Goal: Task Accomplishment & Management: Manage account settings

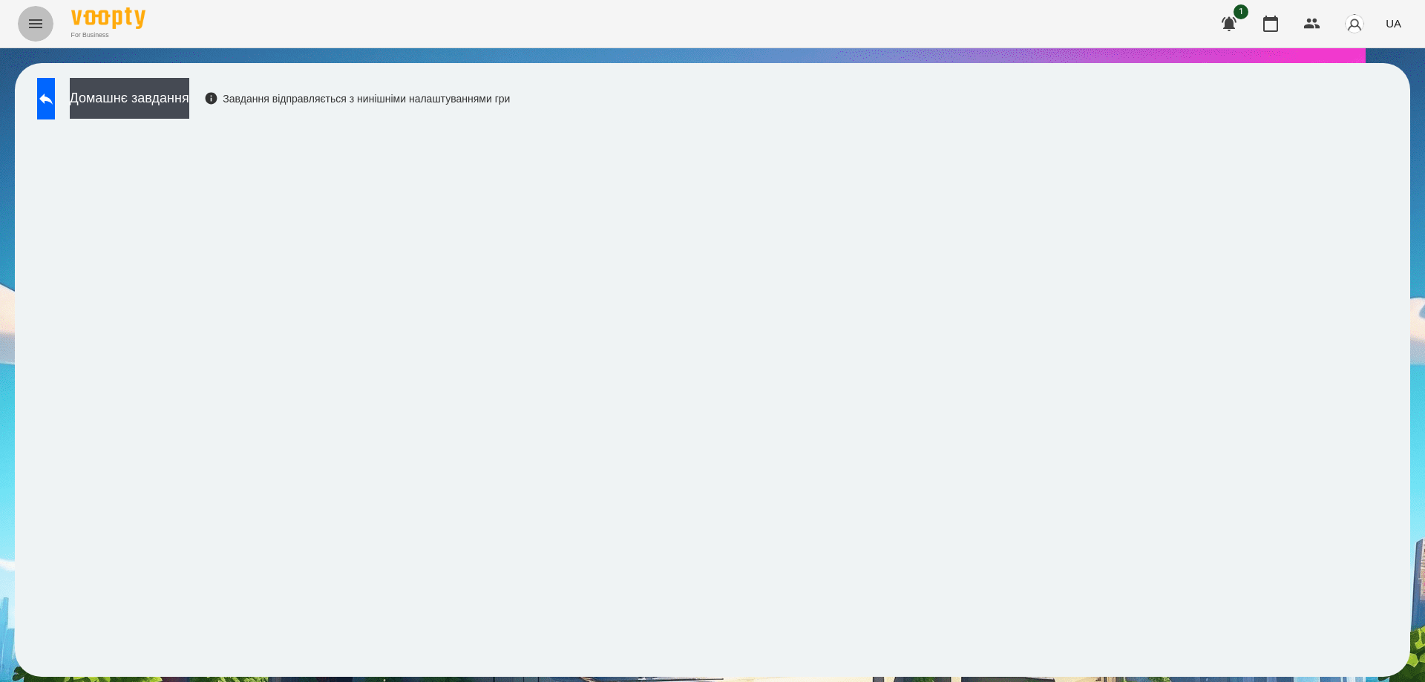
click at [34, 24] on icon "Menu" at bounding box center [36, 24] width 18 height 18
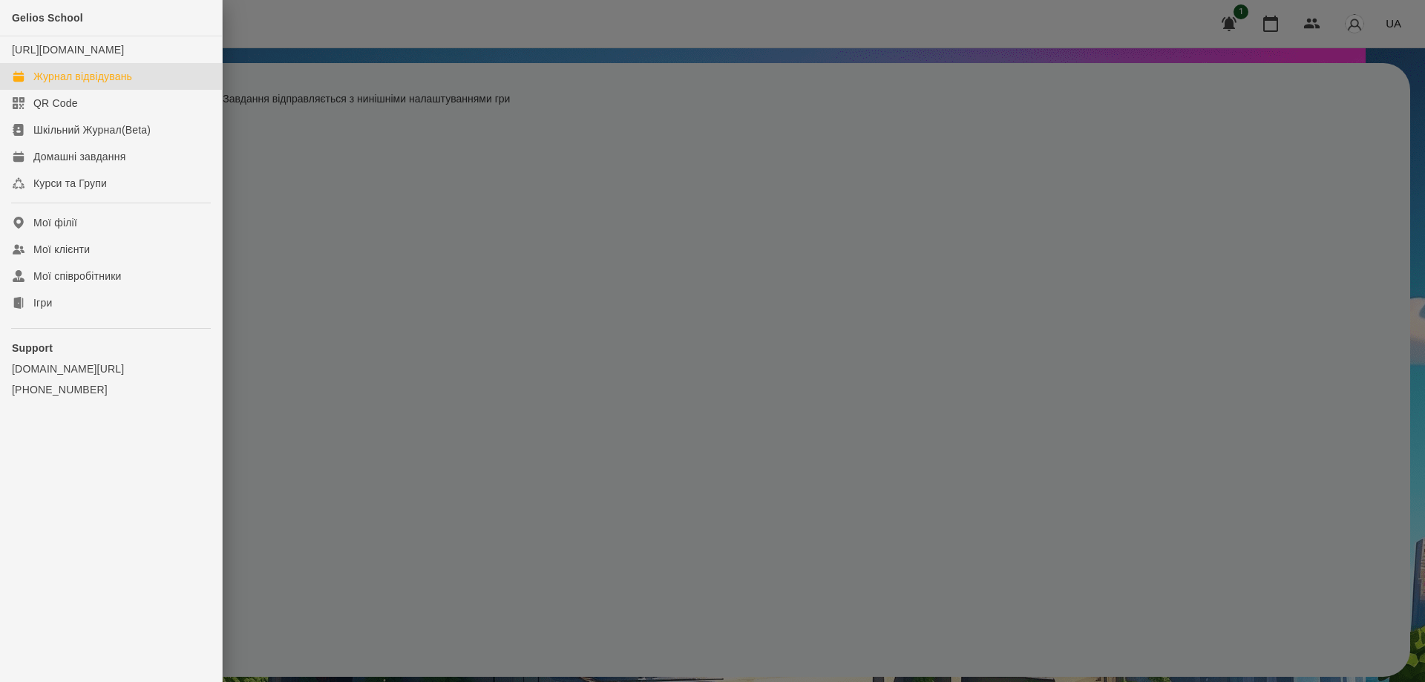
click at [83, 84] on div "Журнал відвідувань" at bounding box center [82, 76] width 99 height 15
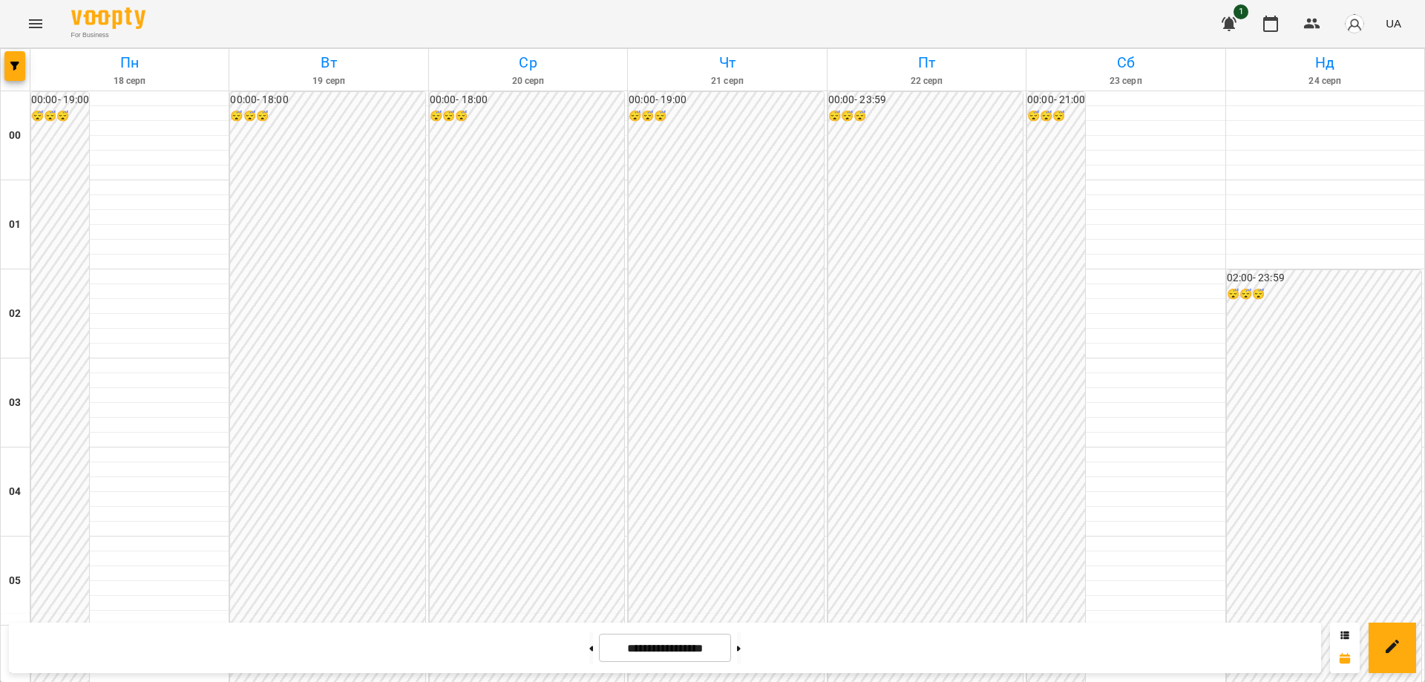
scroll to position [1465, 0]
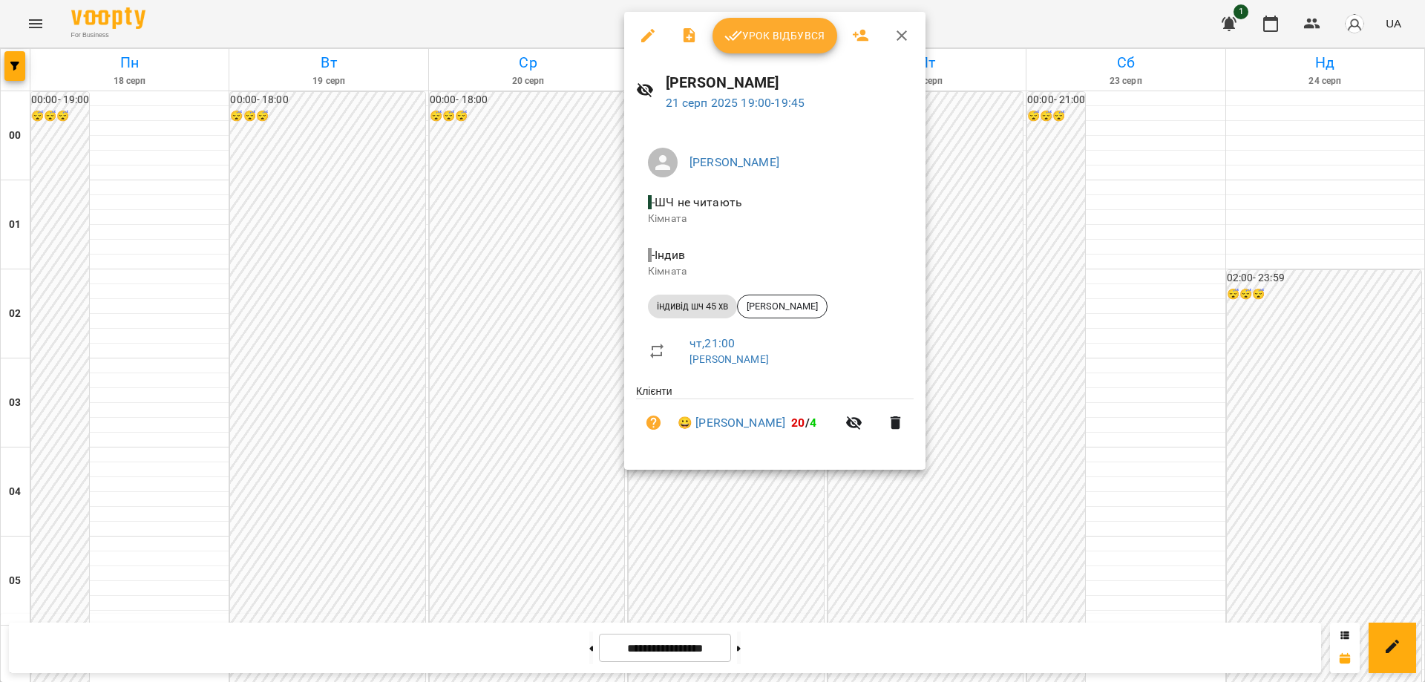
click at [775, 40] on span "Урок відбувся" at bounding box center [774, 36] width 101 height 18
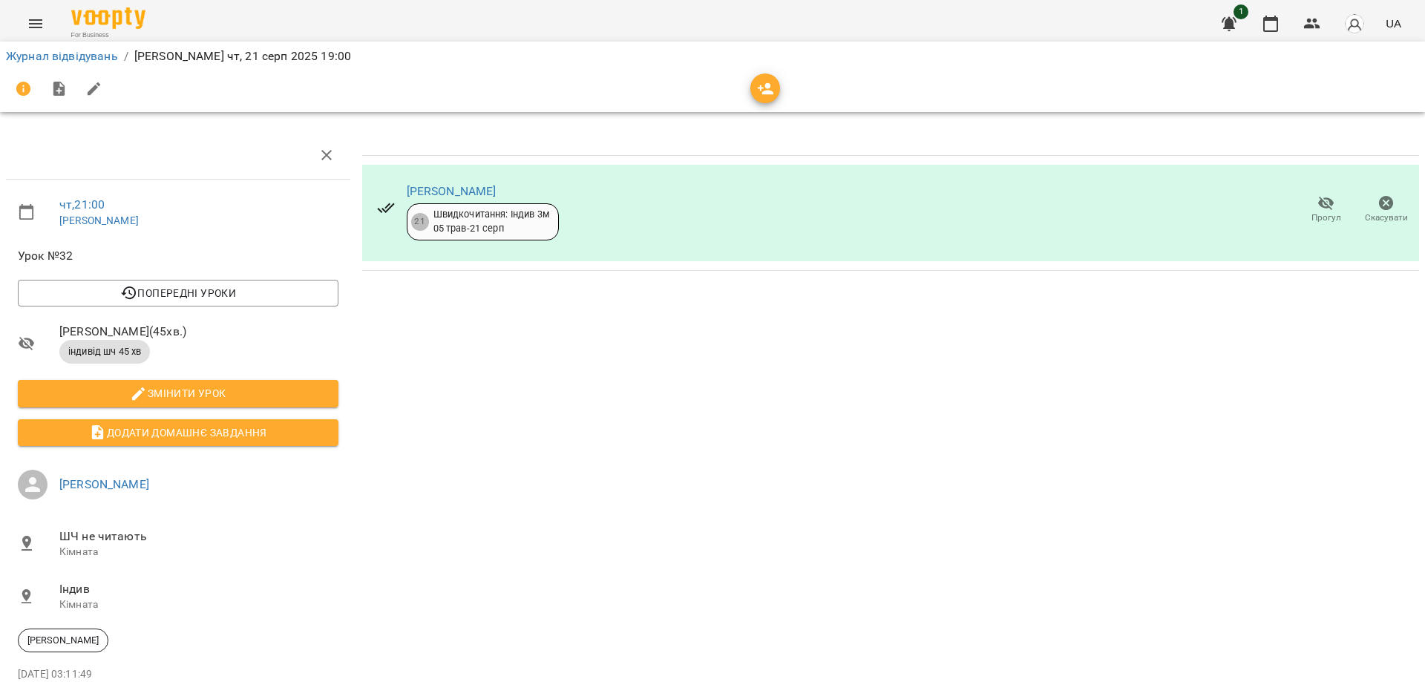
click at [1379, 203] on icon "button" at bounding box center [1386, 203] width 15 height 15
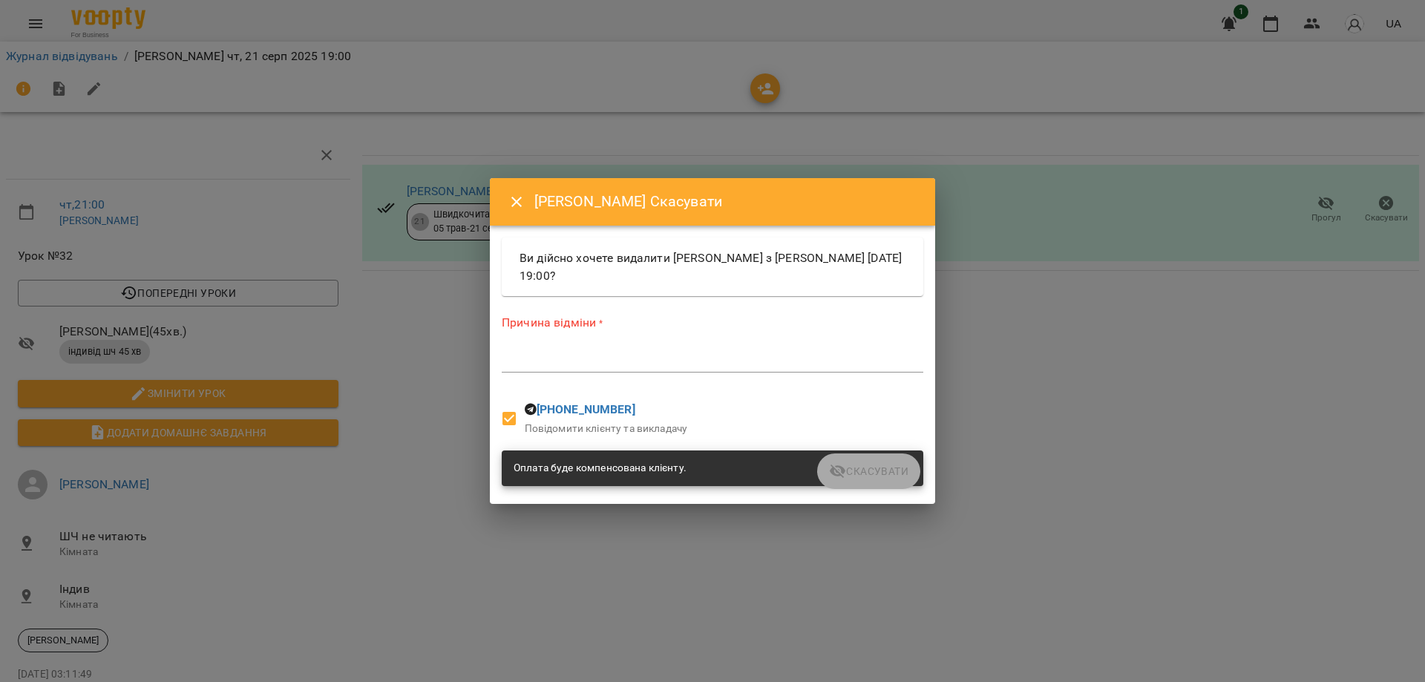
click at [540, 364] on textarea at bounding box center [712, 360] width 421 height 14
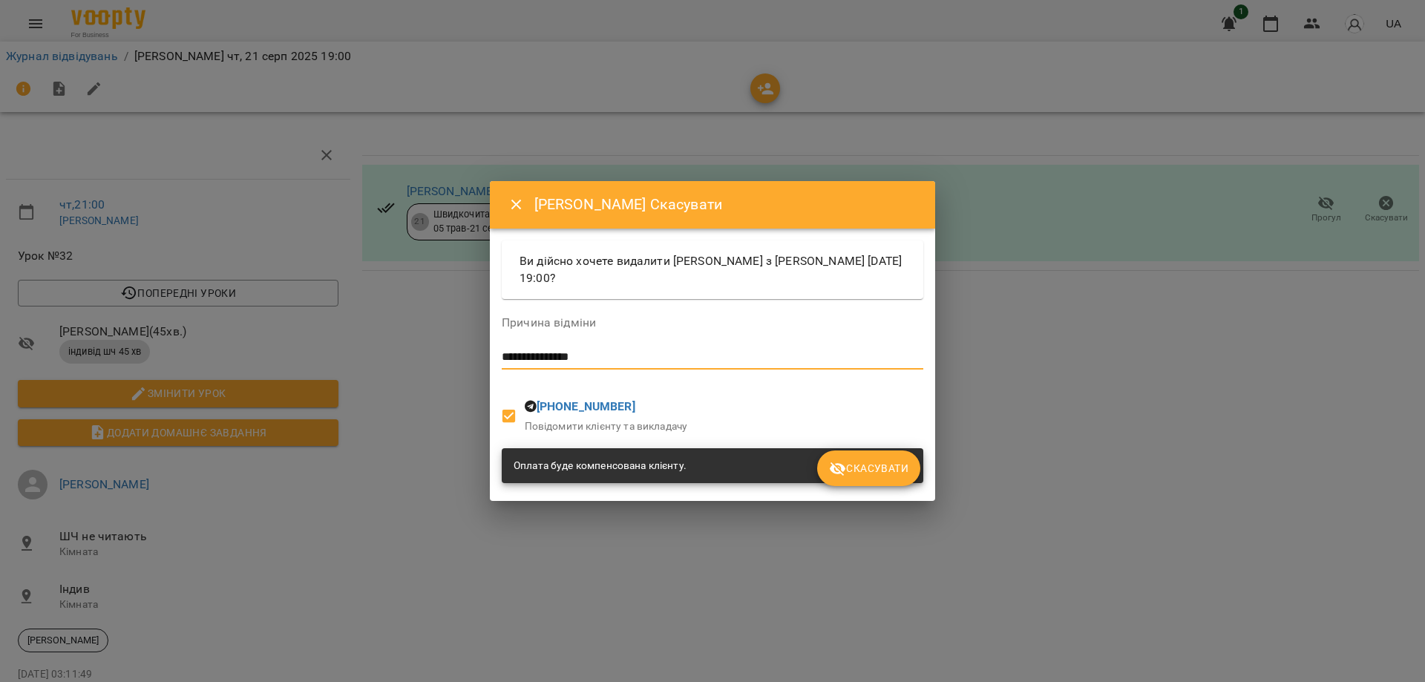
type textarea "**********"
click at [863, 465] on span "Скасувати" at bounding box center [868, 468] width 79 height 18
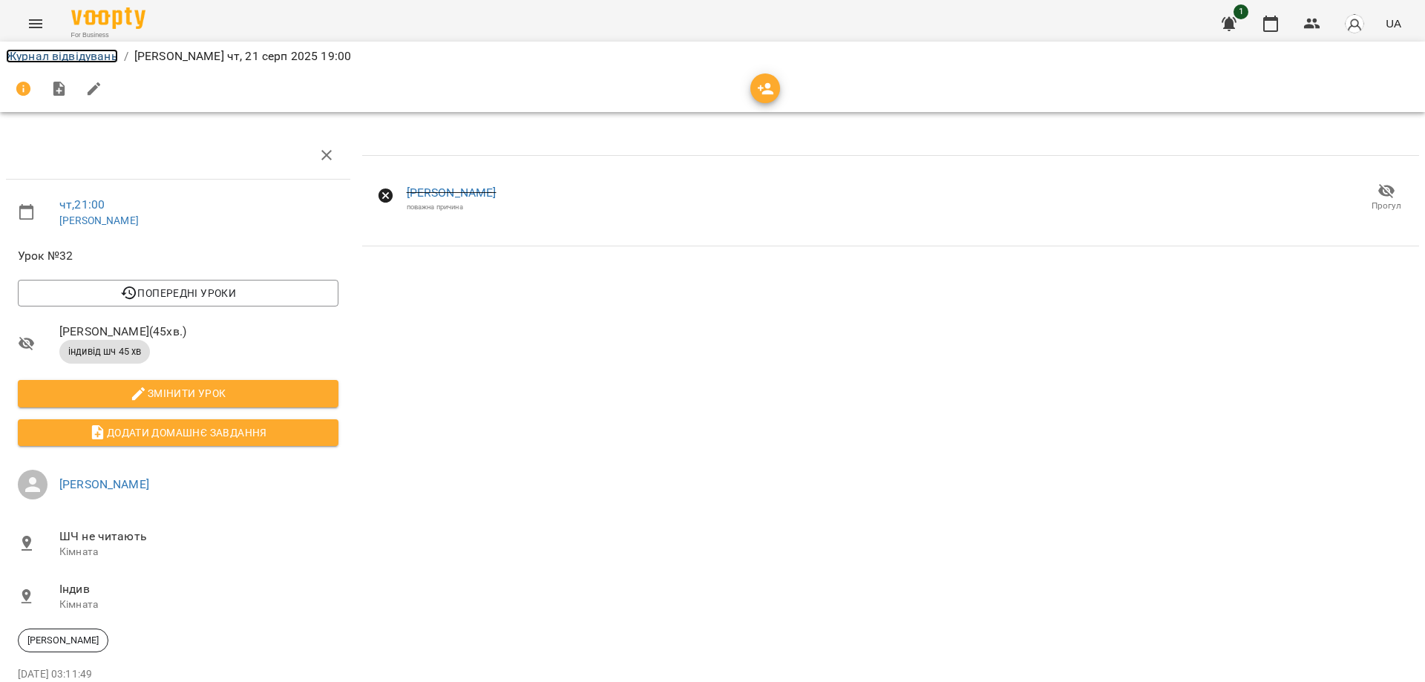
click at [84, 50] on link "Журнал відвідувань" at bounding box center [62, 56] width 112 height 14
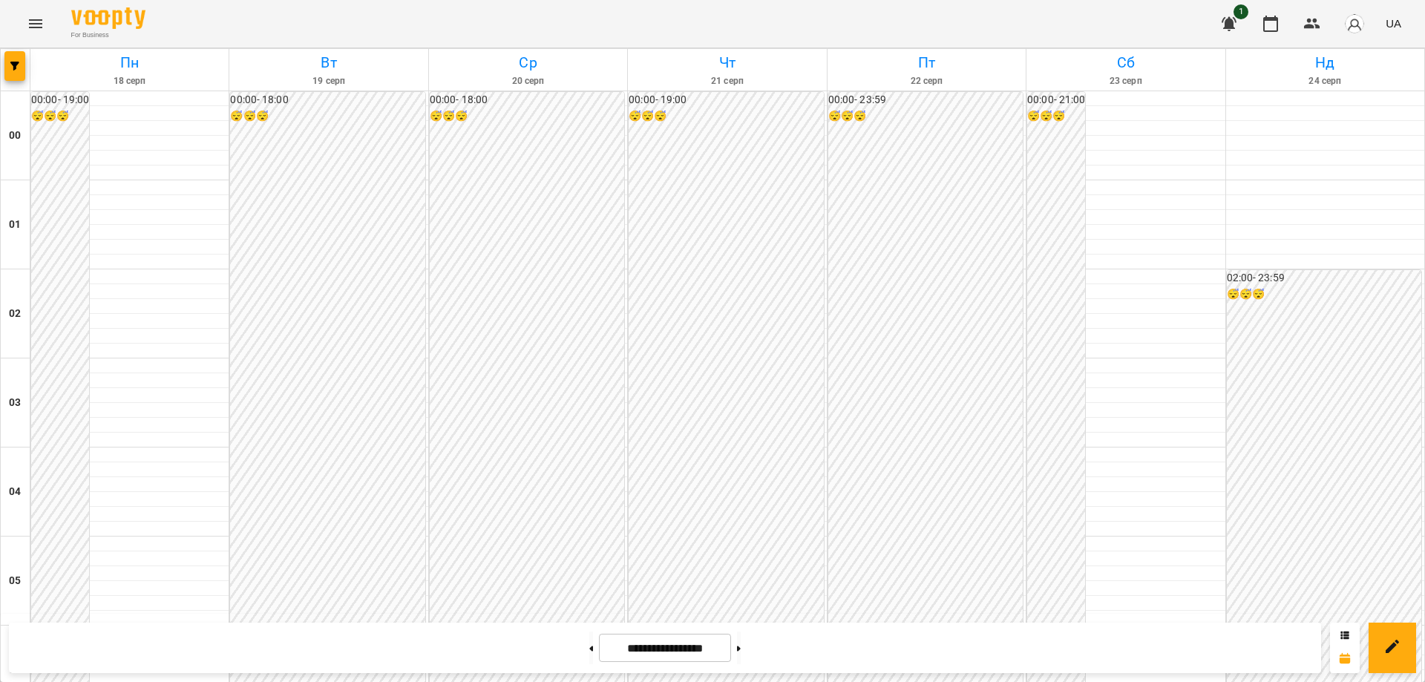
scroll to position [1558, 0]
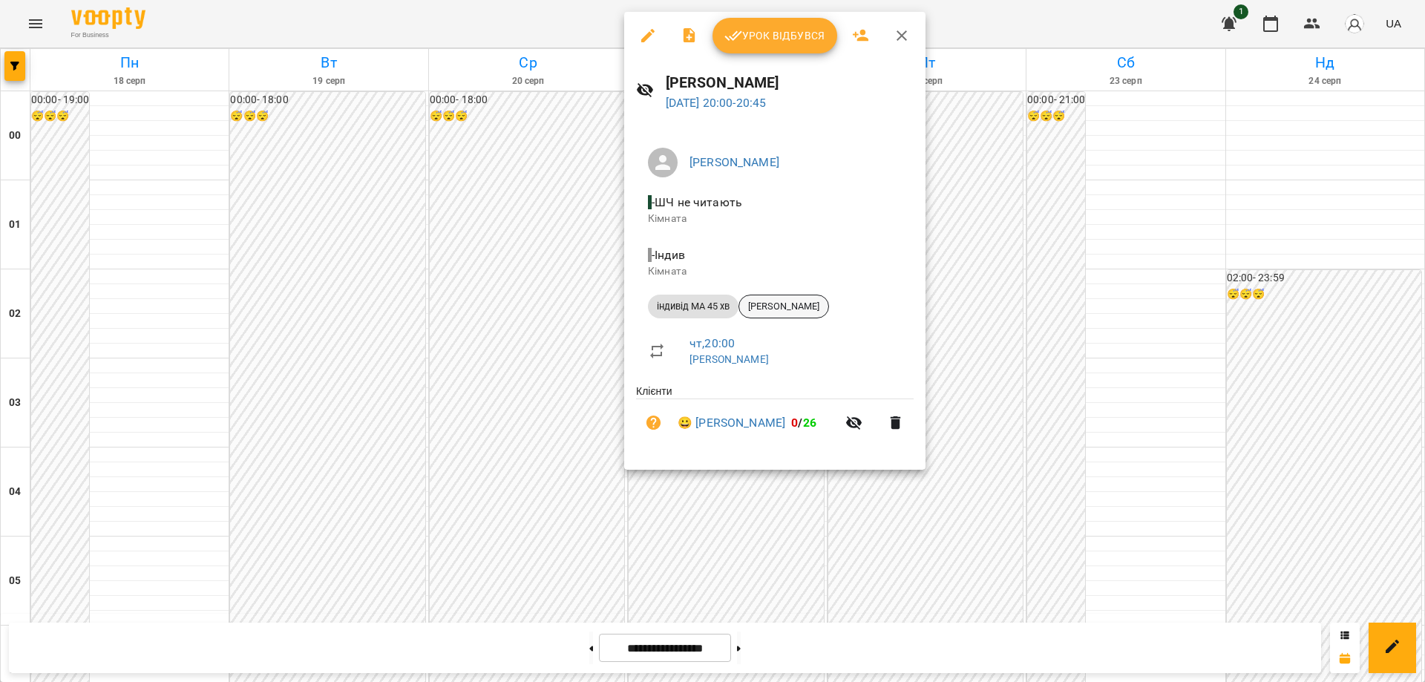
click at [789, 301] on span "[PERSON_NAME]" at bounding box center [783, 306] width 89 height 13
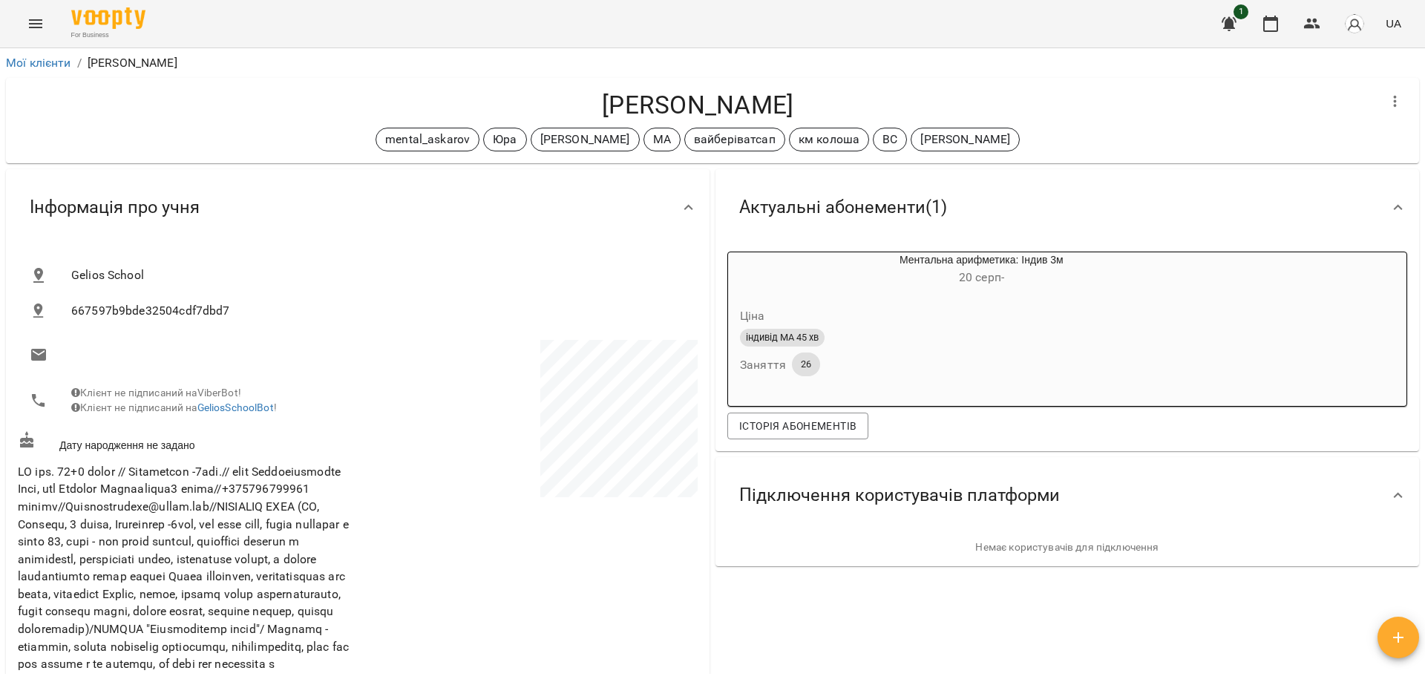
click at [37, 18] on icon "Menu" at bounding box center [36, 24] width 18 height 18
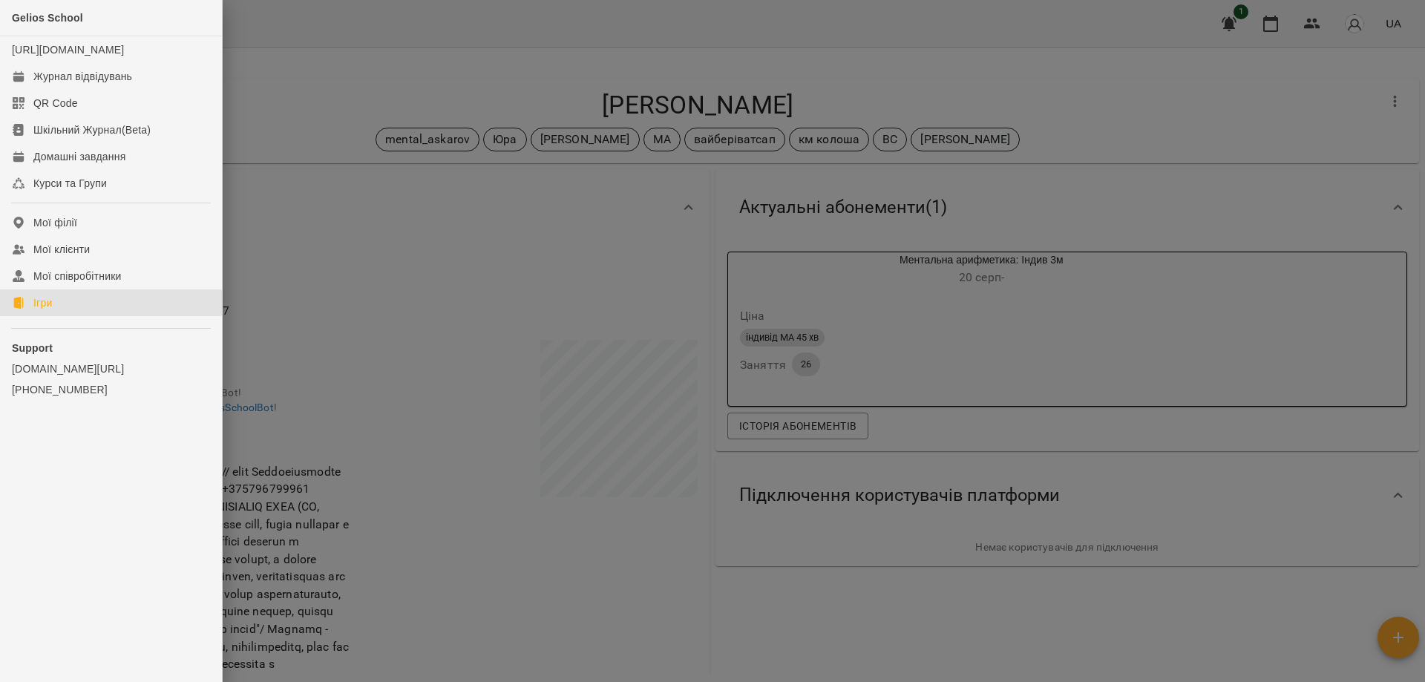
click at [56, 315] on link "Ігри" at bounding box center [111, 302] width 222 height 27
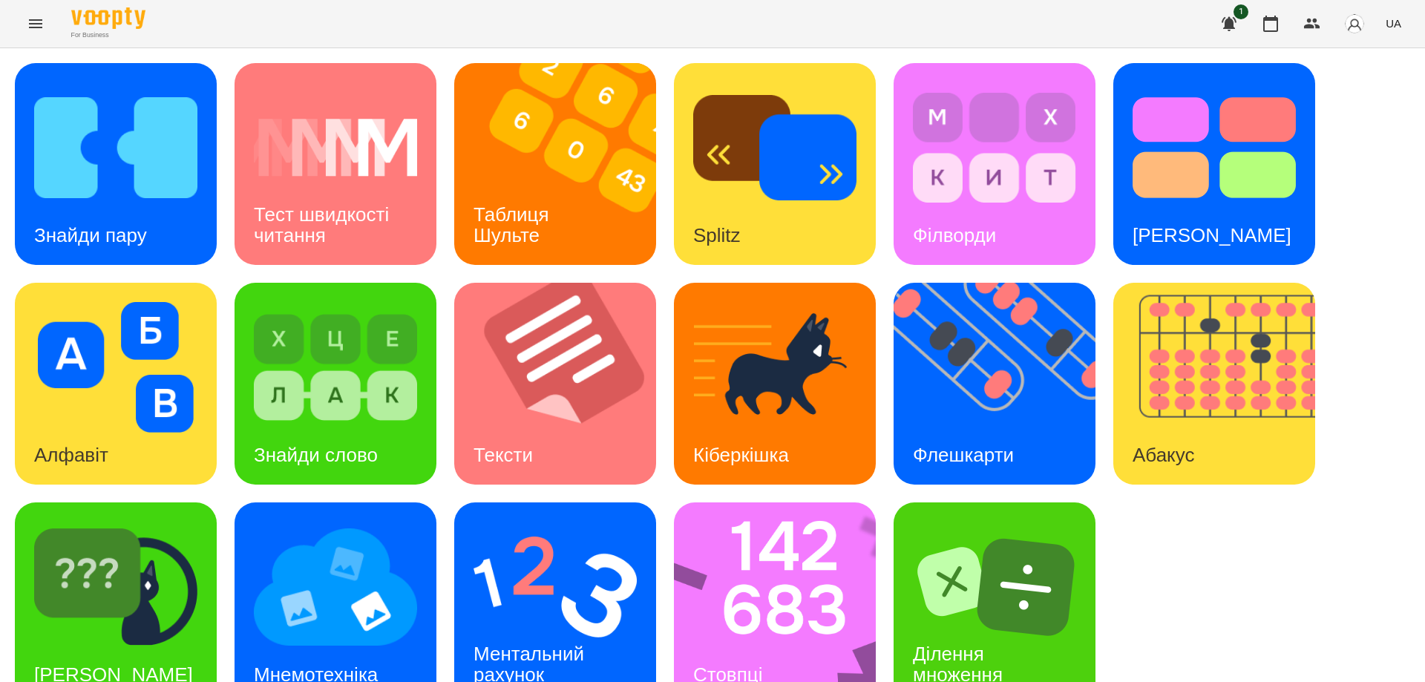
click at [1390, 22] on span "UA" at bounding box center [1393, 24] width 16 height 16
click at [1373, 114] on div "Русский" at bounding box center [1365, 110] width 76 height 27
click at [977, 148] on img at bounding box center [994, 147] width 163 height 131
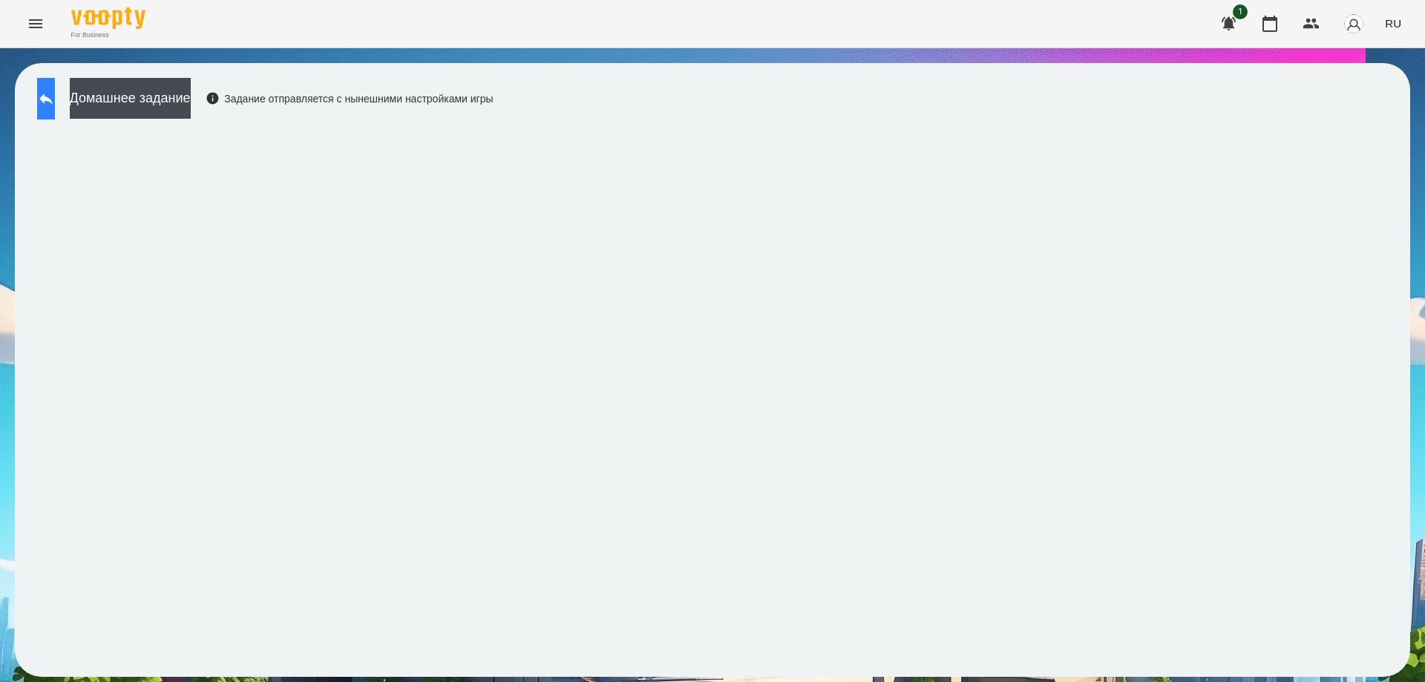
click at [51, 107] on button at bounding box center [46, 99] width 18 height 42
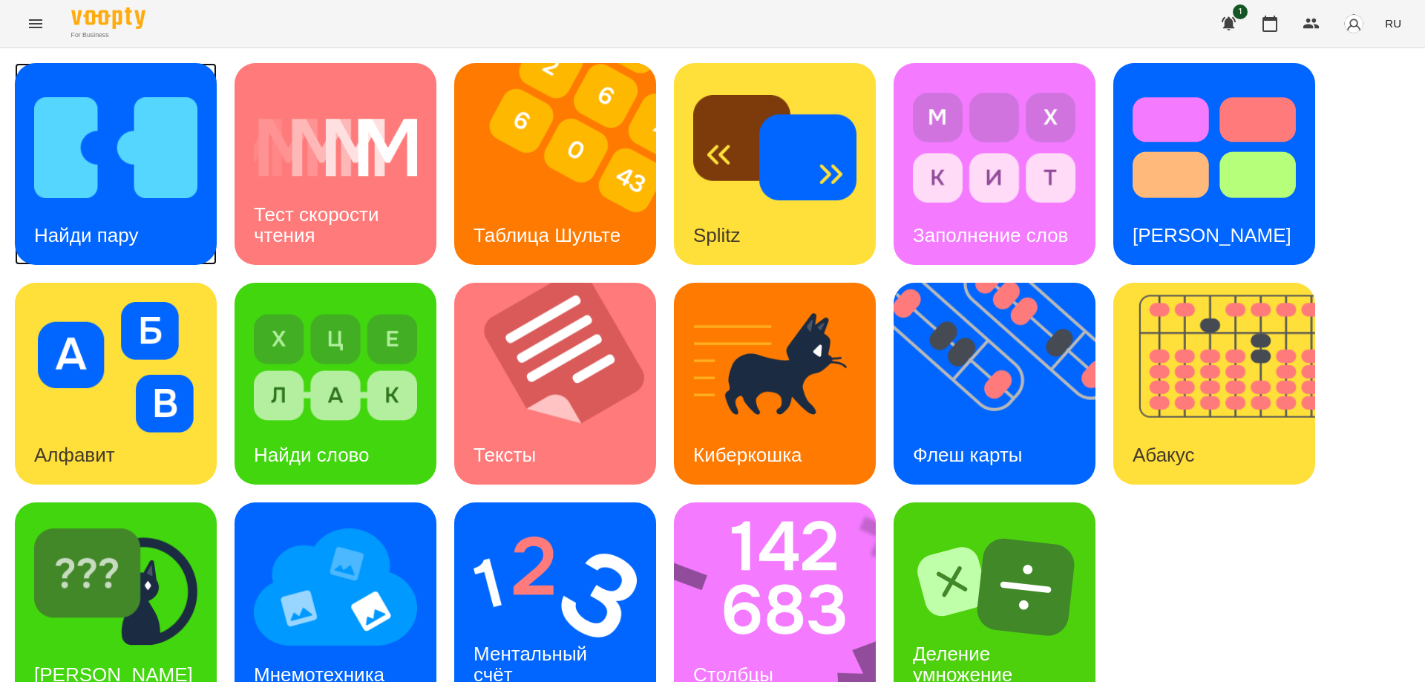
click at [114, 185] on img at bounding box center [115, 147] width 163 height 131
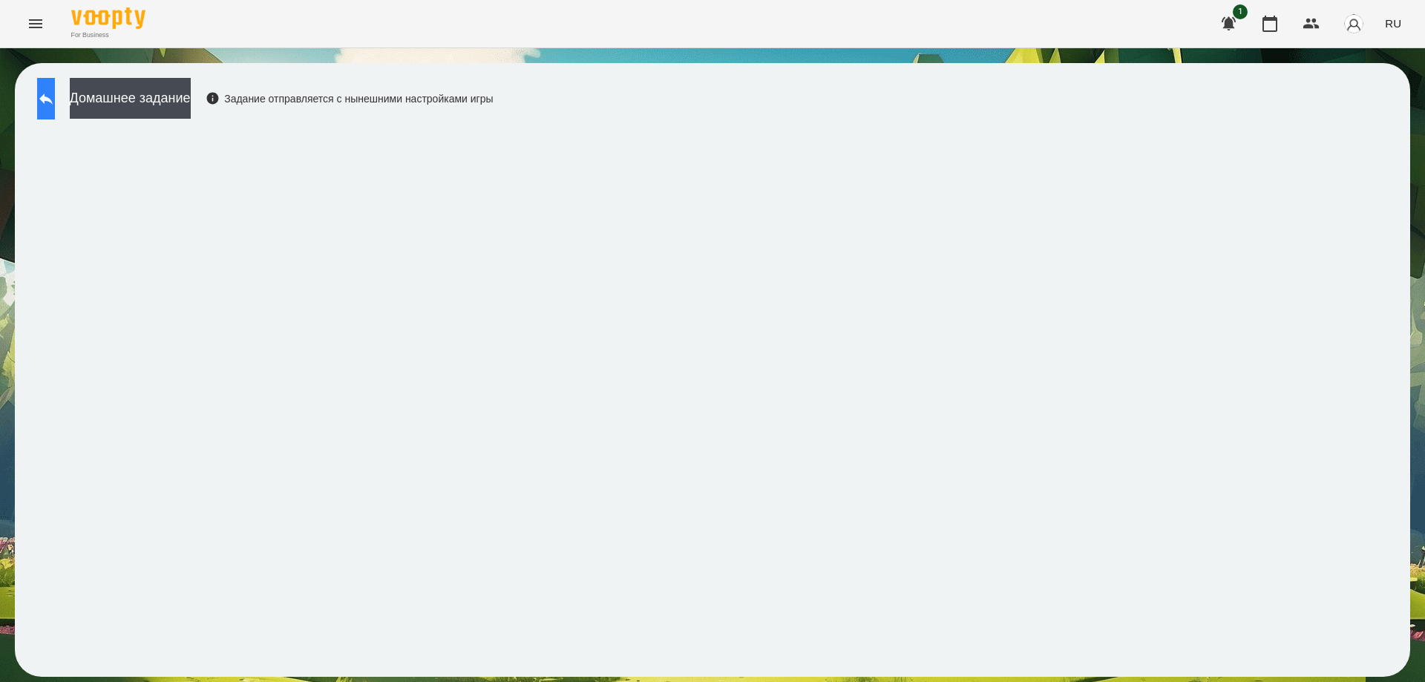
click at [55, 105] on icon at bounding box center [46, 99] width 18 height 18
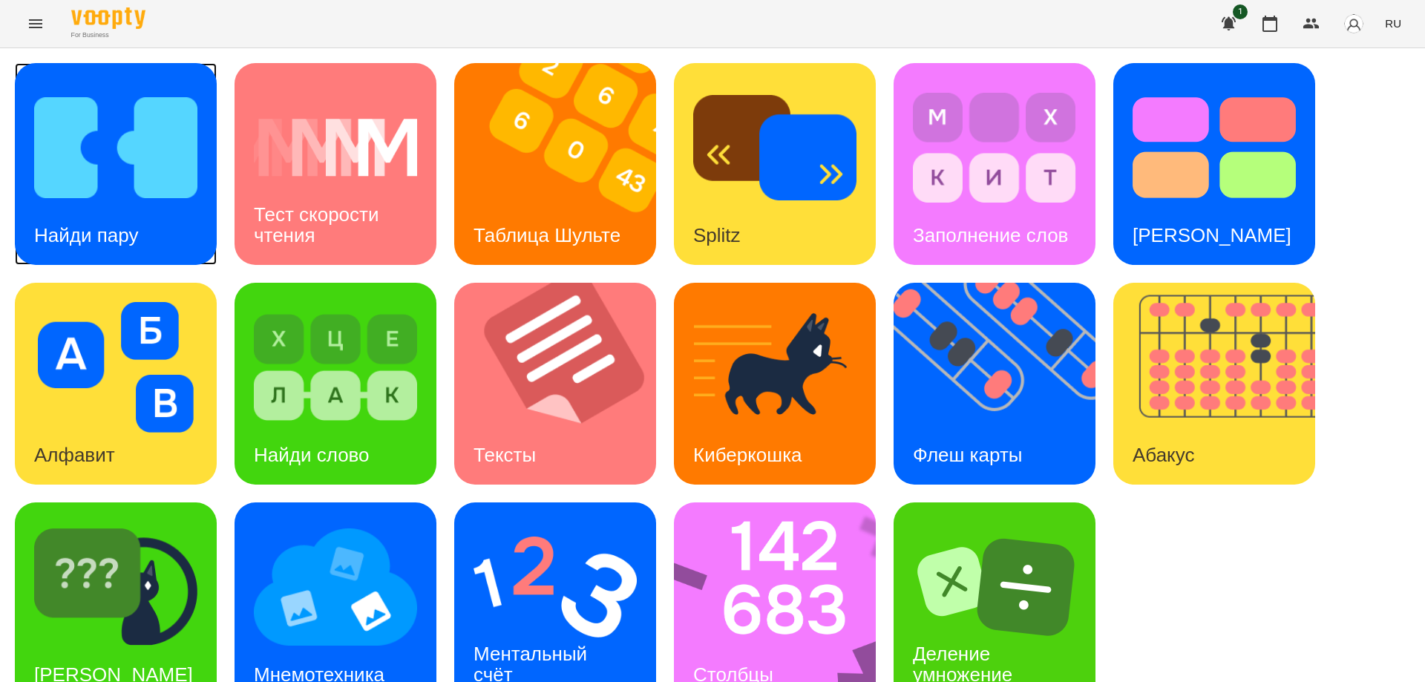
click at [137, 220] on div "Найди пару" at bounding box center [86, 235] width 142 height 59
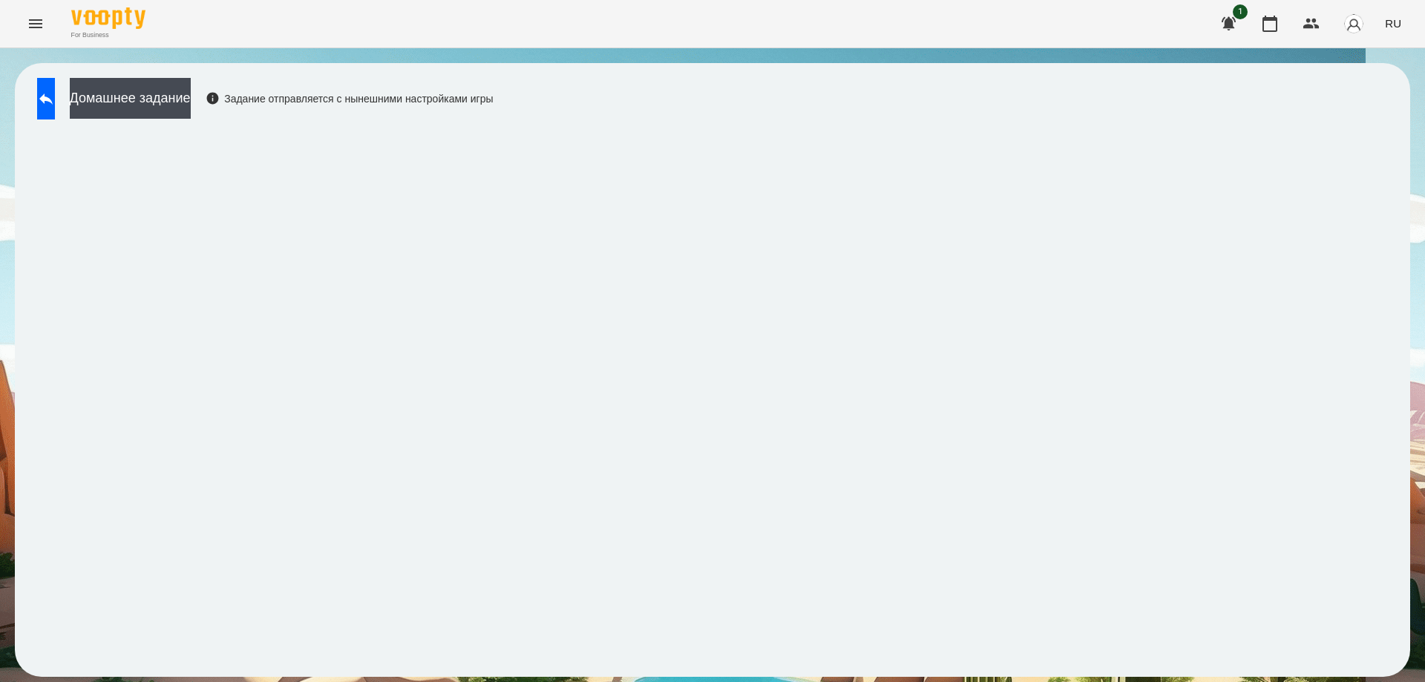
click at [971, 22] on div "For Business 1 RU" at bounding box center [712, 23] width 1425 height 47
click at [36, 19] on icon "Menu" at bounding box center [36, 24] width 18 height 18
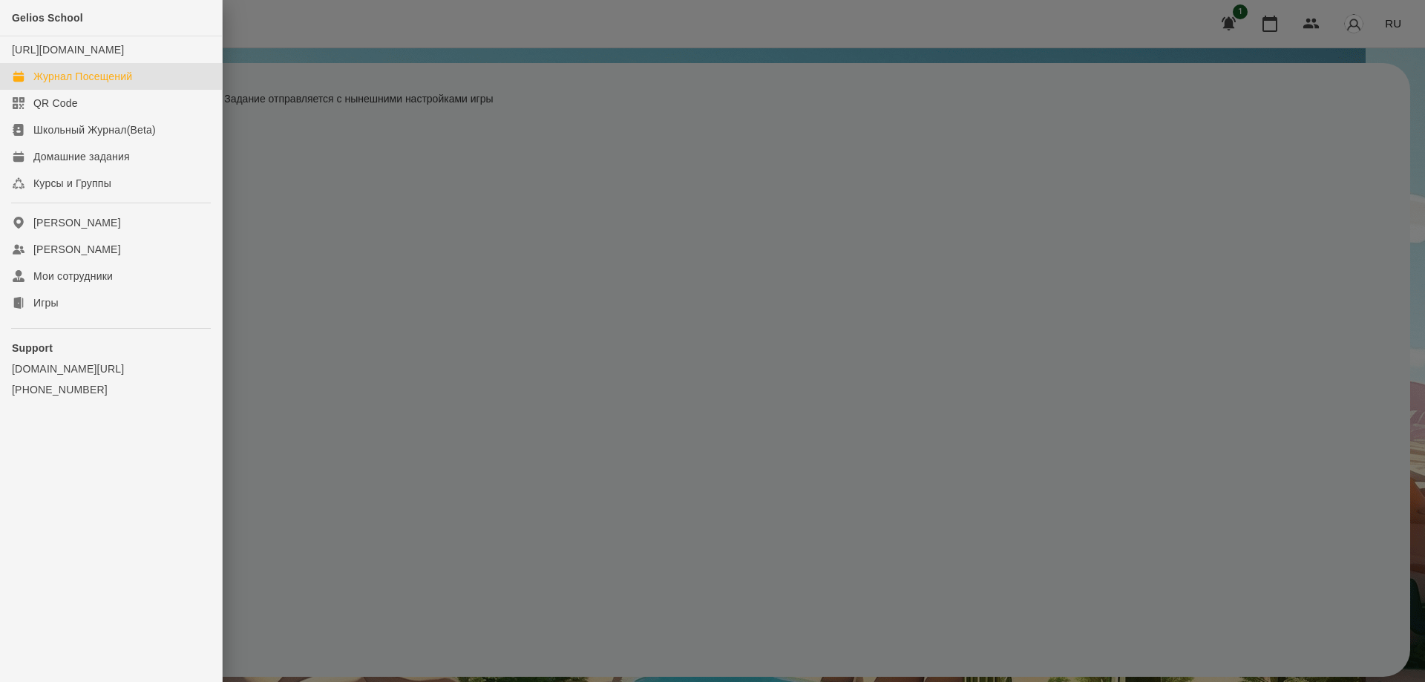
click at [71, 84] on div "Журнал Посещений" at bounding box center [82, 76] width 99 height 15
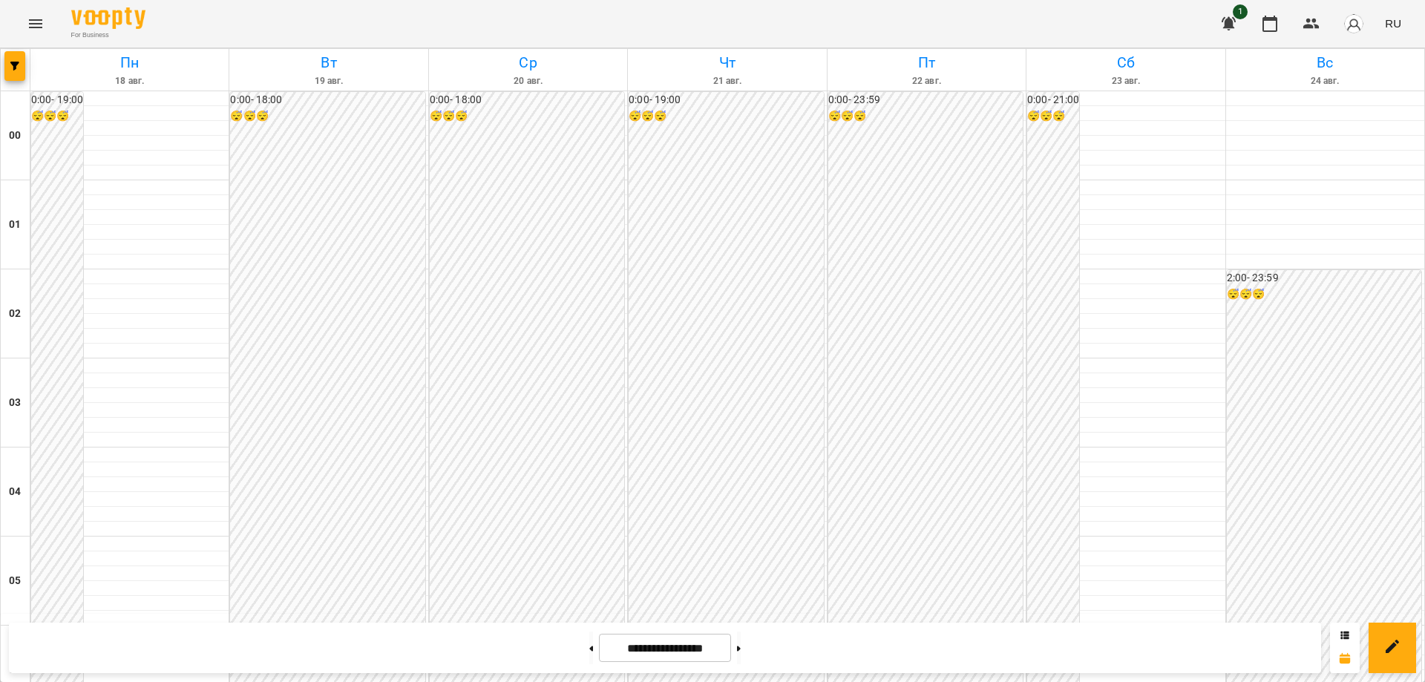
scroll to position [1484, 0]
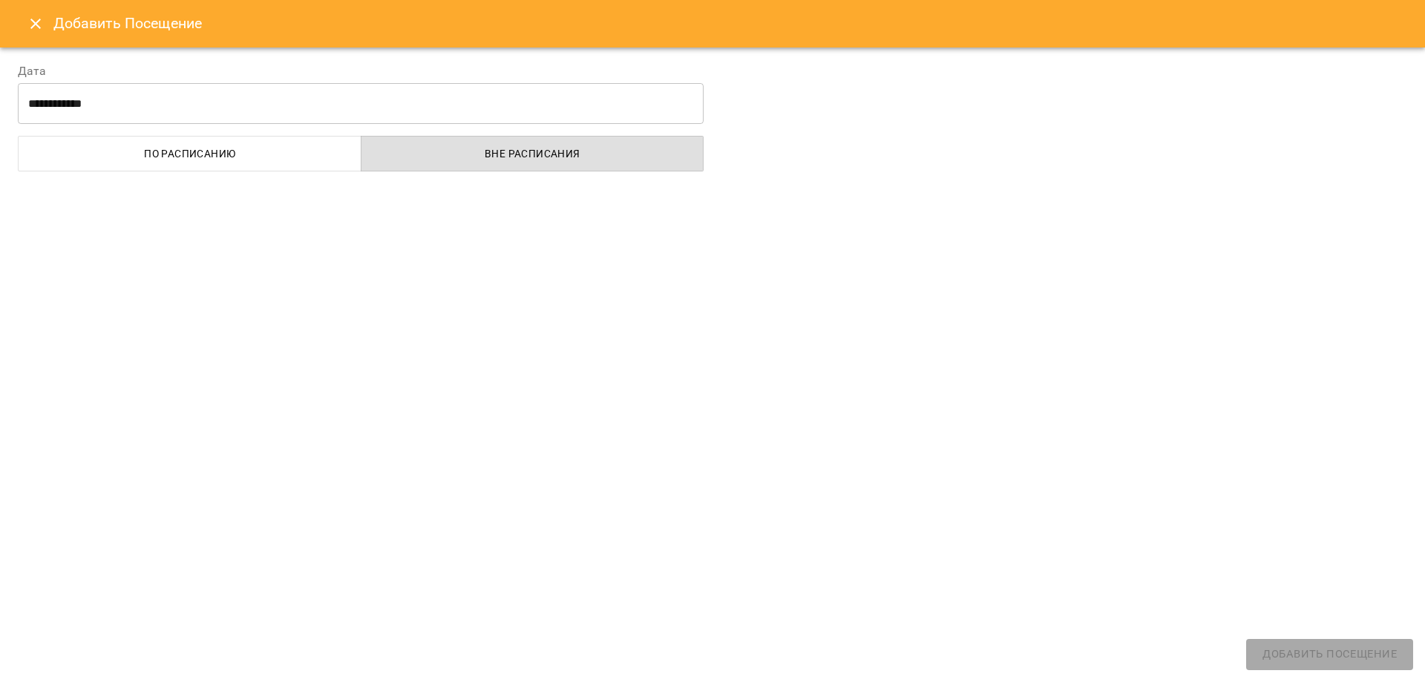
click at [703, 180] on div "**********" at bounding box center [360, 113] width 703 height 136
select select "**********"
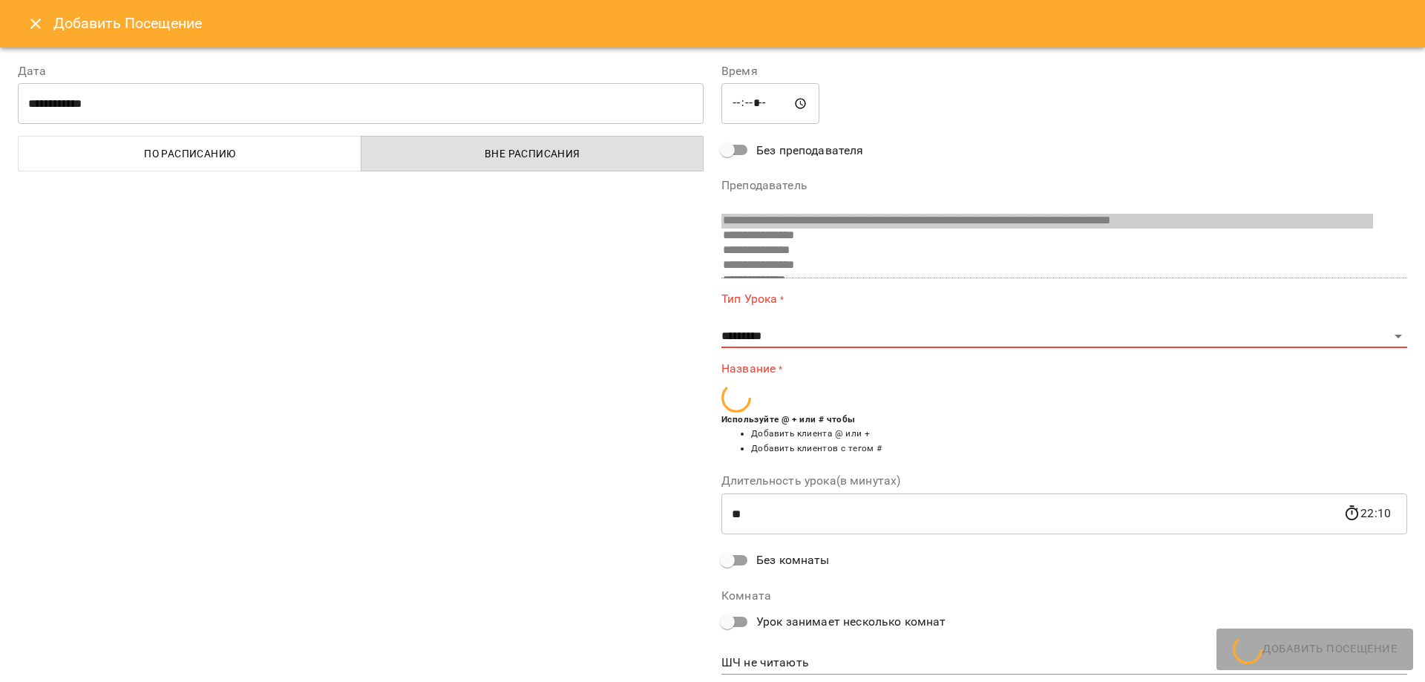
scroll to position [10, 0]
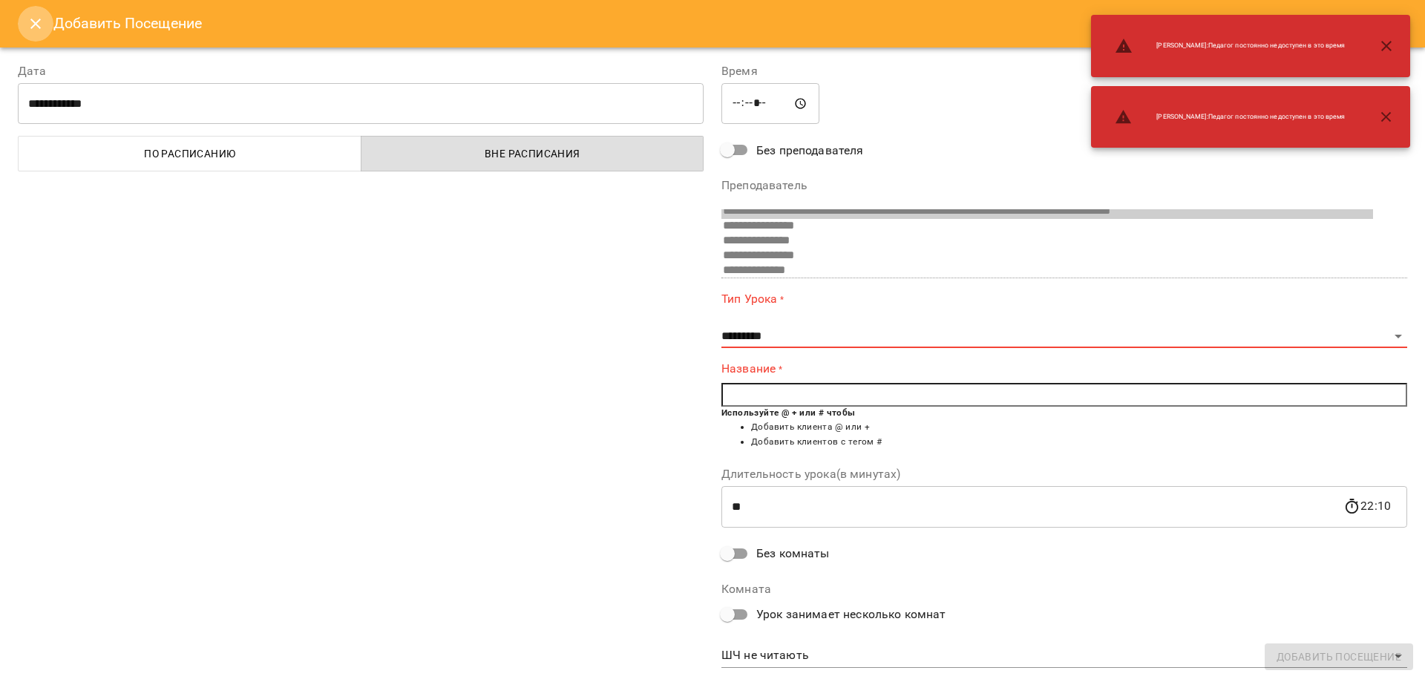
click at [33, 26] on icon "Close" at bounding box center [35, 24] width 10 height 10
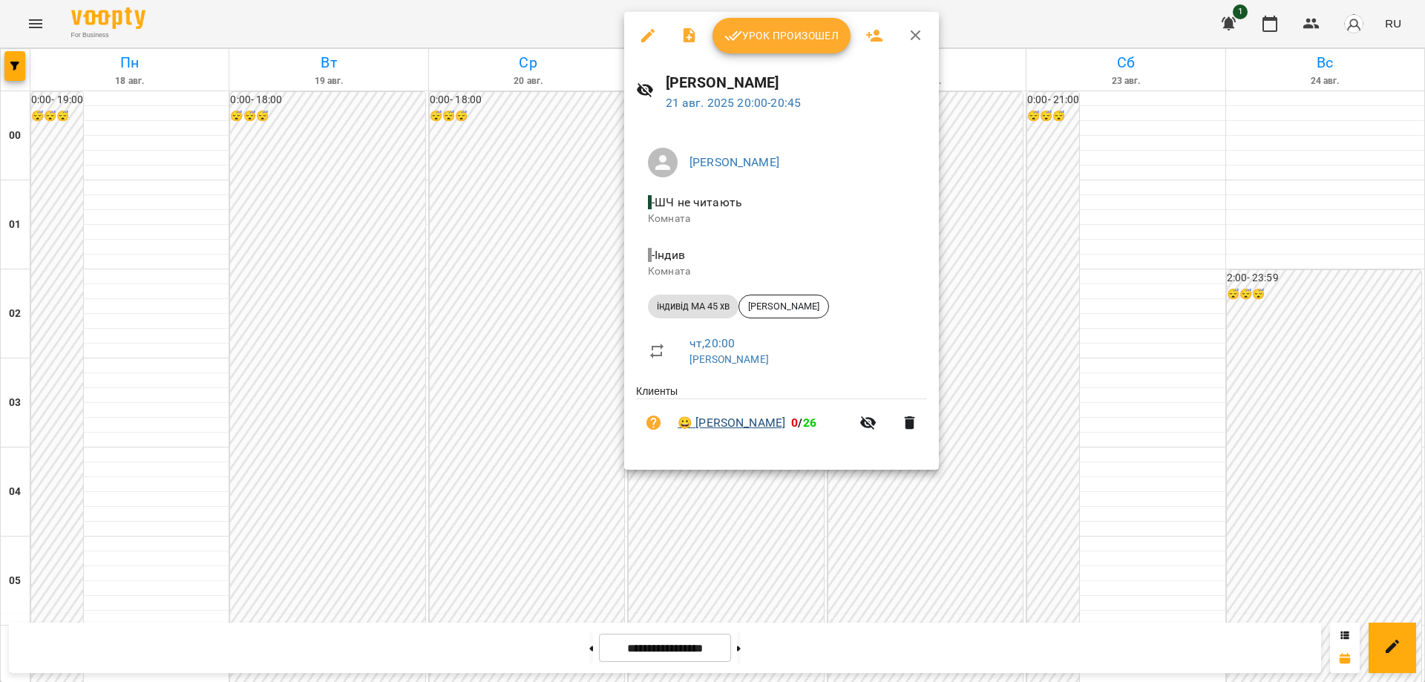
drag, startPoint x: 695, startPoint y: 408, endPoint x: 797, endPoint y: 430, distance: 104.6
click at [797, 430] on li "😀 [PERSON_NAME] 0 / 26" at bounding box center [781, 422] width 291 height 47
copy link "[PERSON_NAME]"
click at [21, 22] on div at bounding box center [712, 341] width 1425 height 682
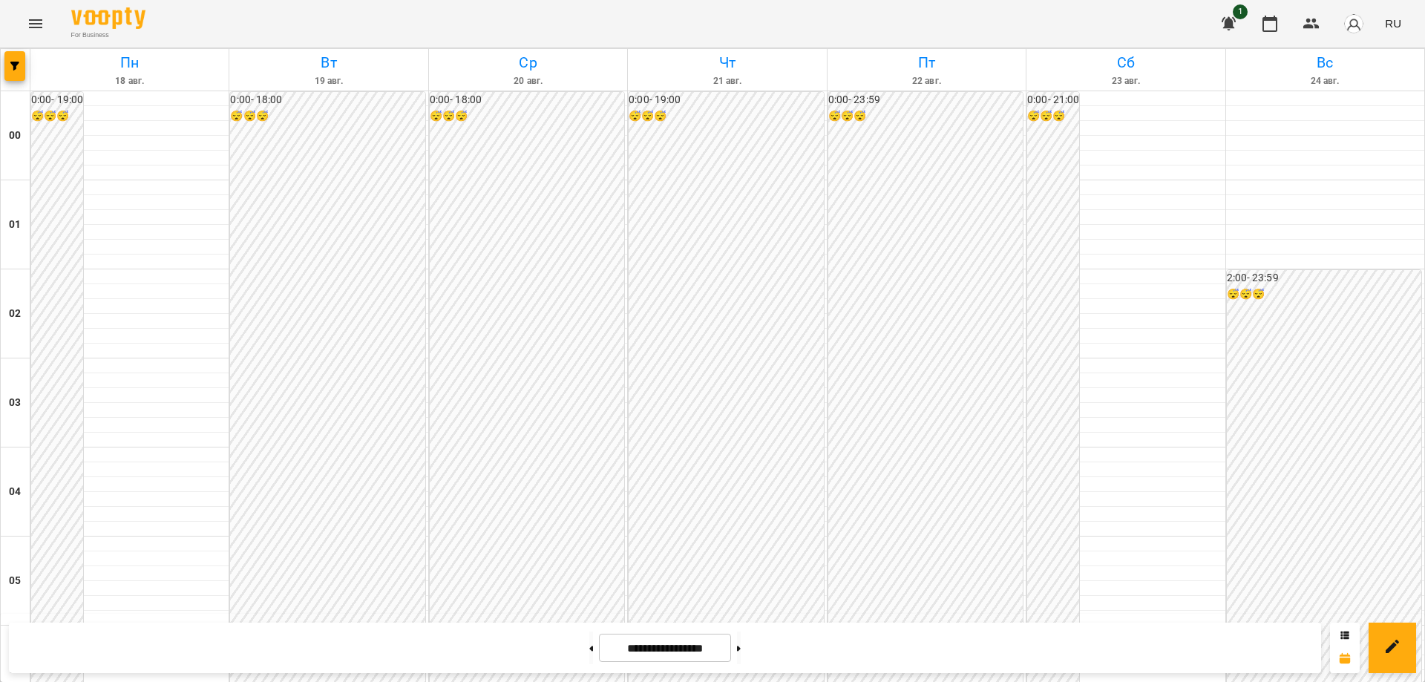
click at [27, 23] on icon "Menu" at bounding box center [36, 24] width 18 height 18
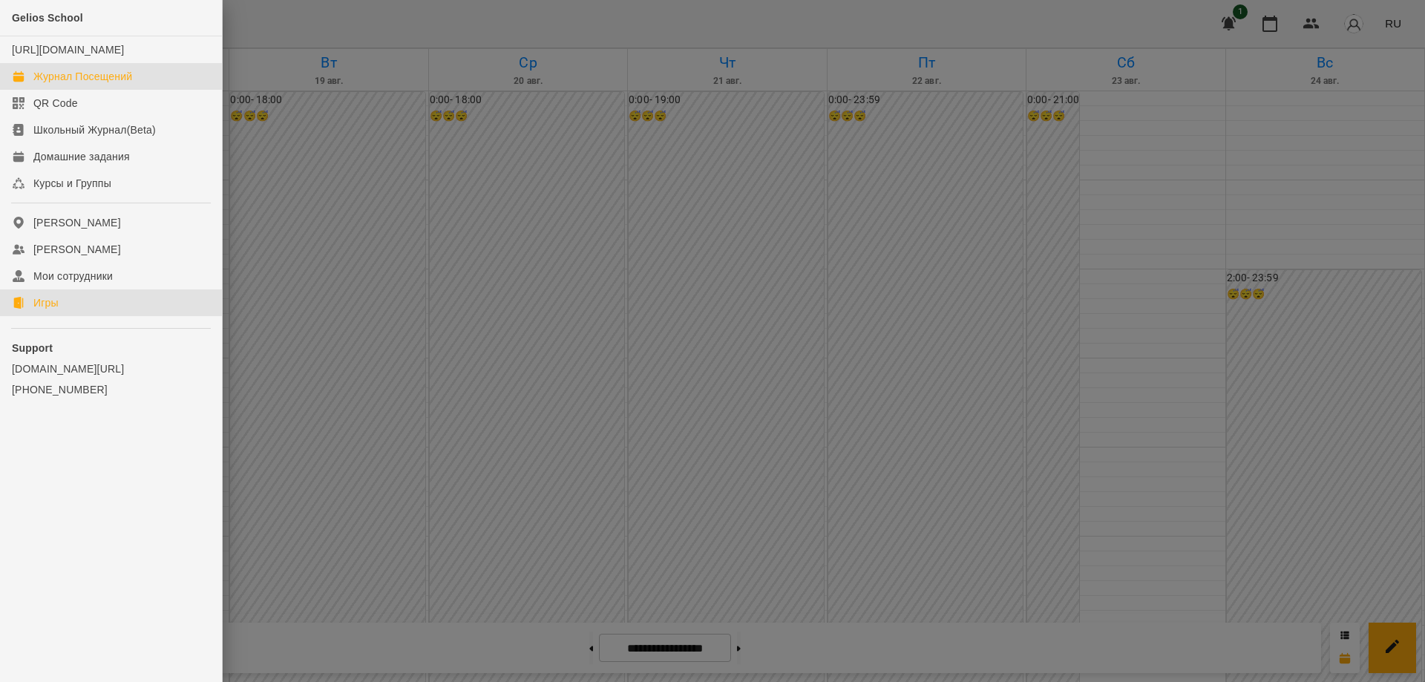
click at [49, 310] on div "Игры" at bounding box center [45, 302] width 25 height 15
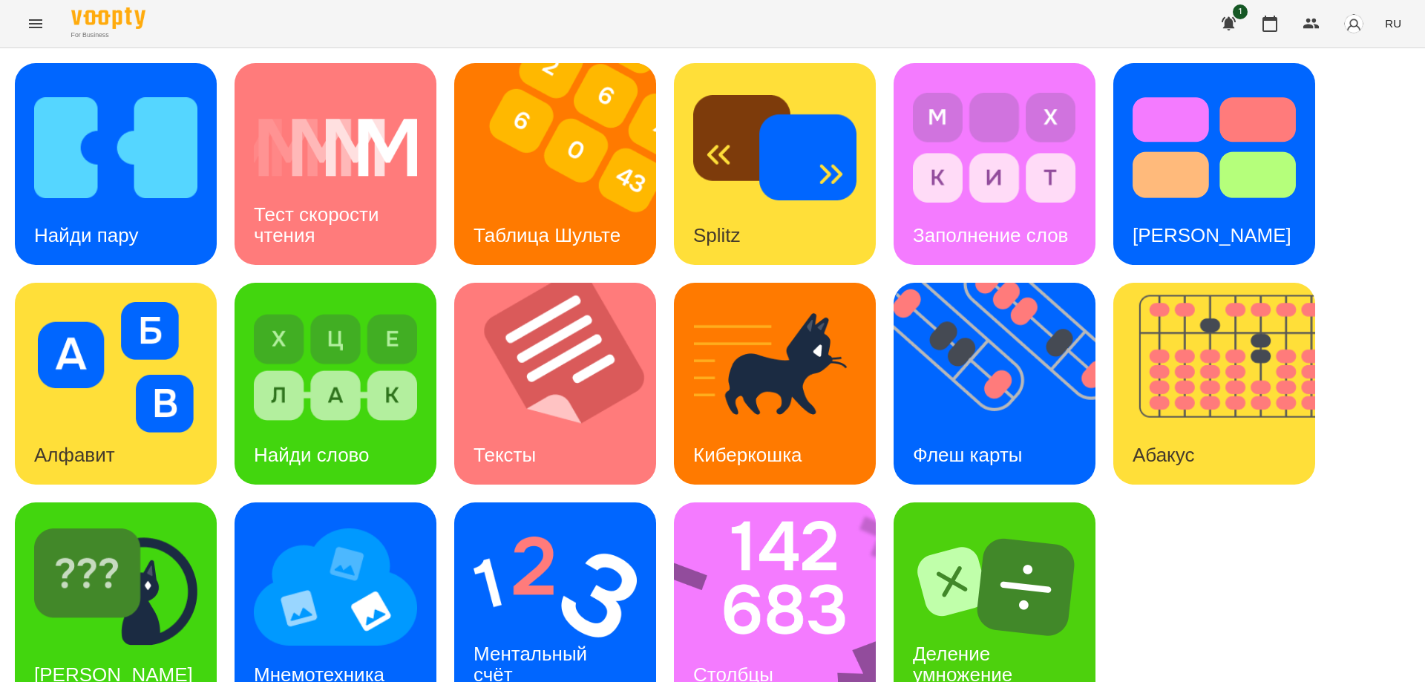
scroll to position [37, 0]
click at [988, 378] on img at bounding box center [1003, 384] width 220 height 202
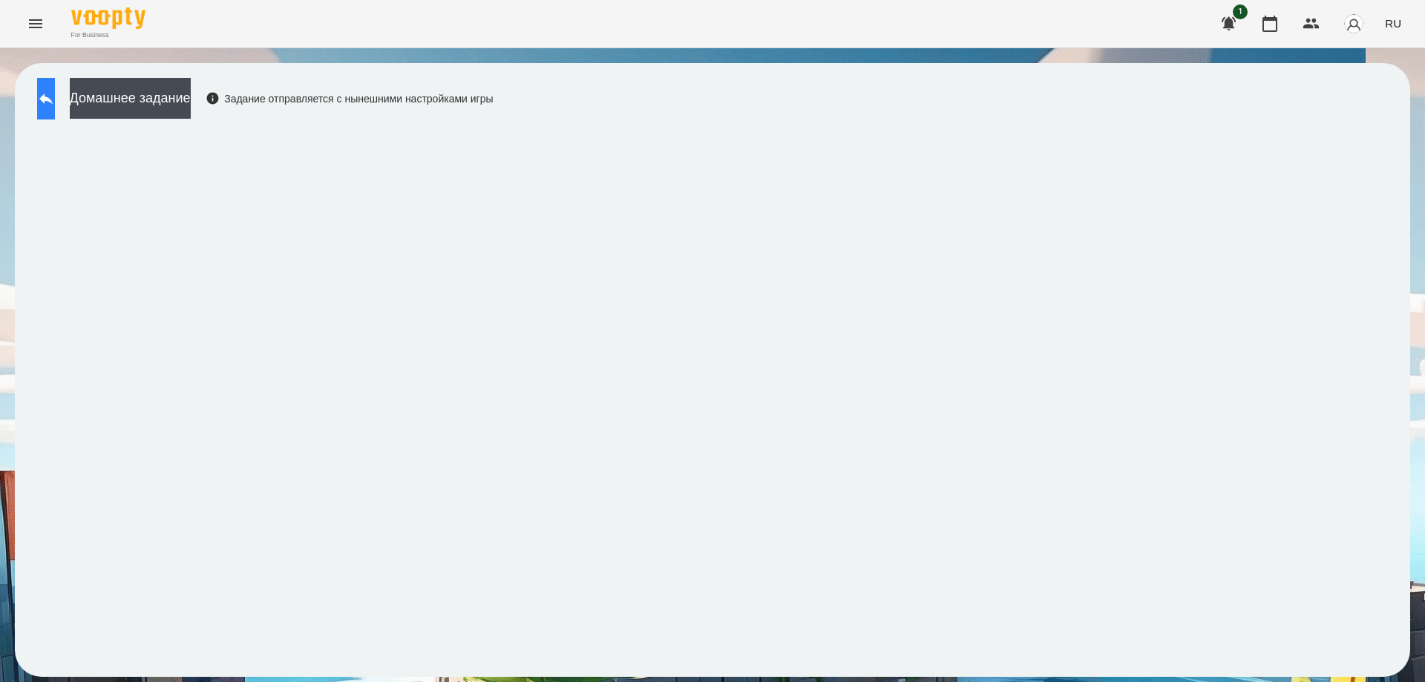
click at [42, 96] on button at bounding box center [46, 99] width 18 height 42
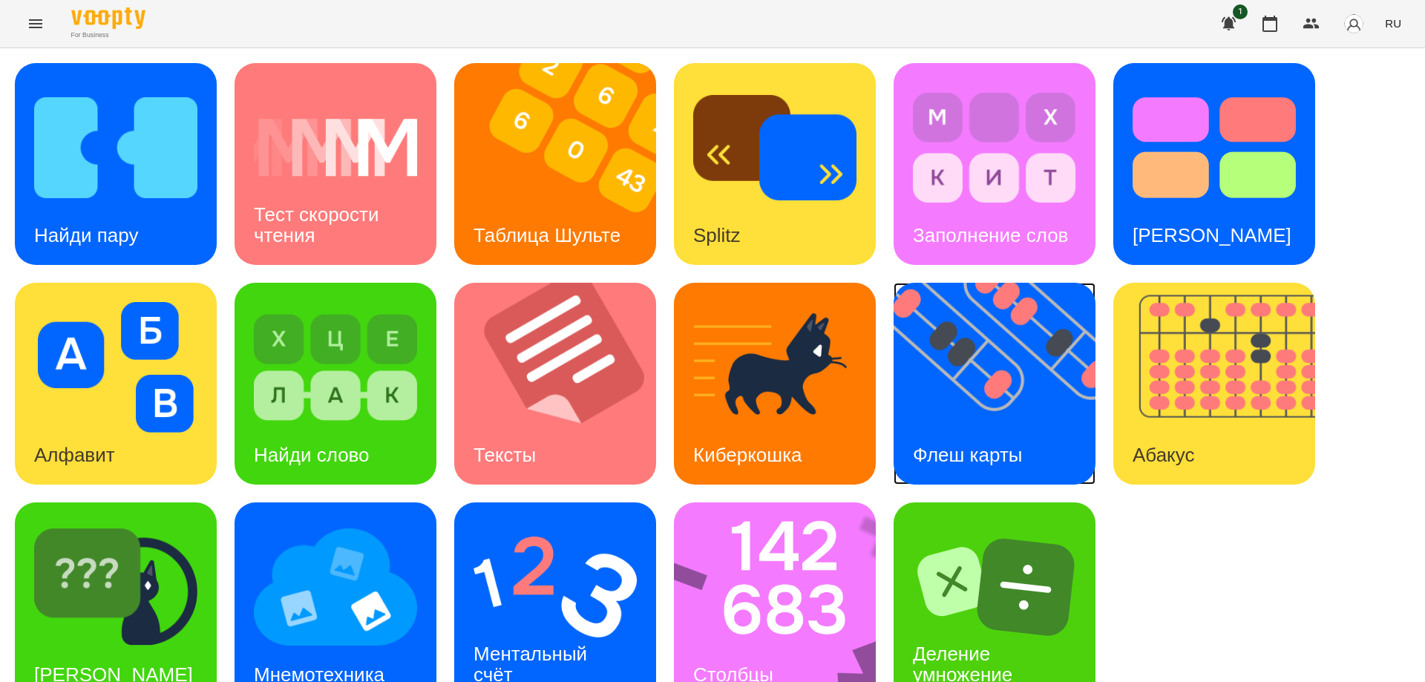
click at [998, 427] on div "Флеш карты" at bounding box center [967, 455] width 148 height 59
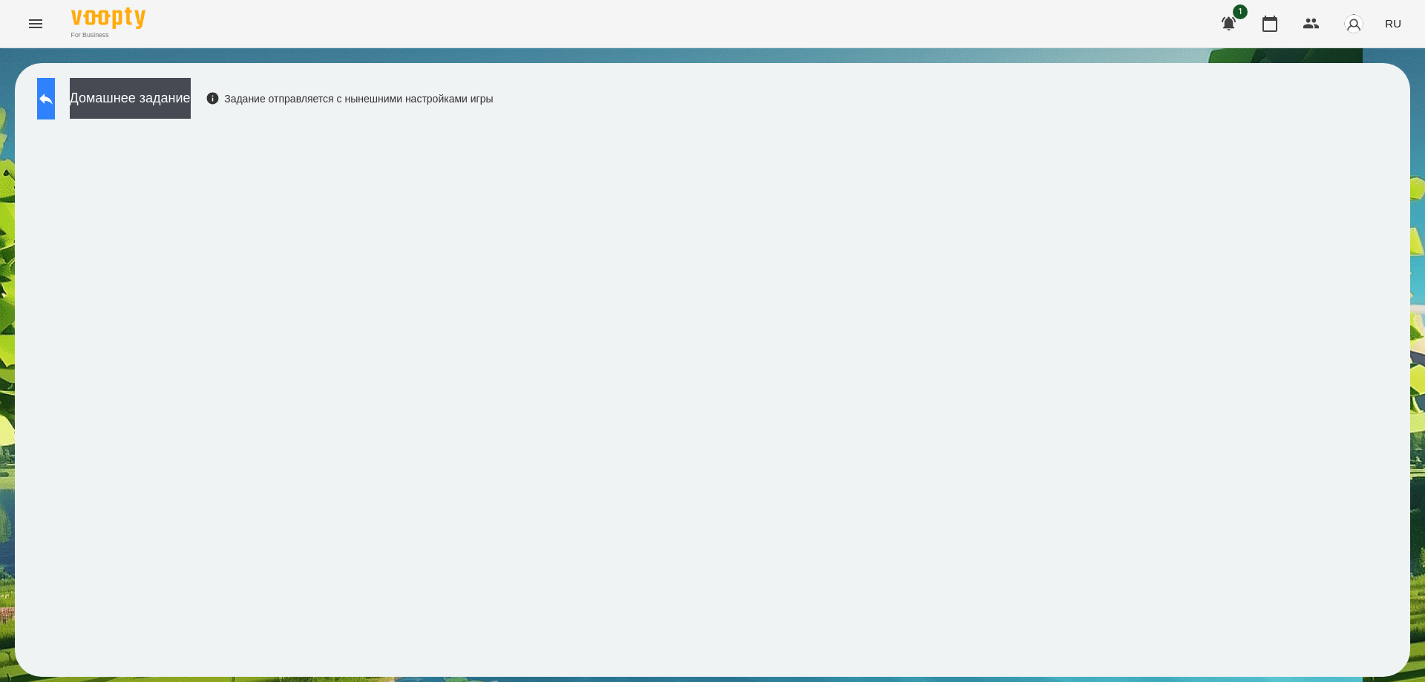
click at [52, 96] on icon at bounding box center [46, 99] width 18 height 18
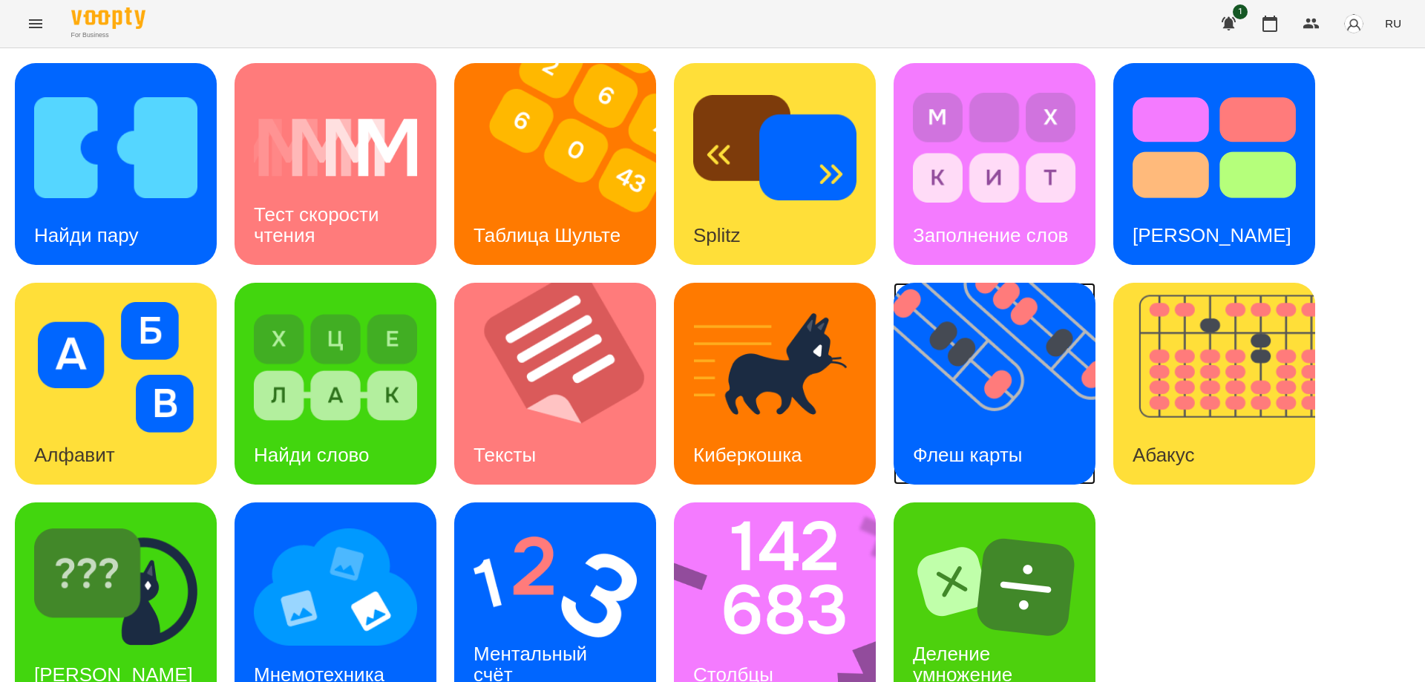
click at [1031, 417] on img at bounding box center [1003, 384] width 220 height 202
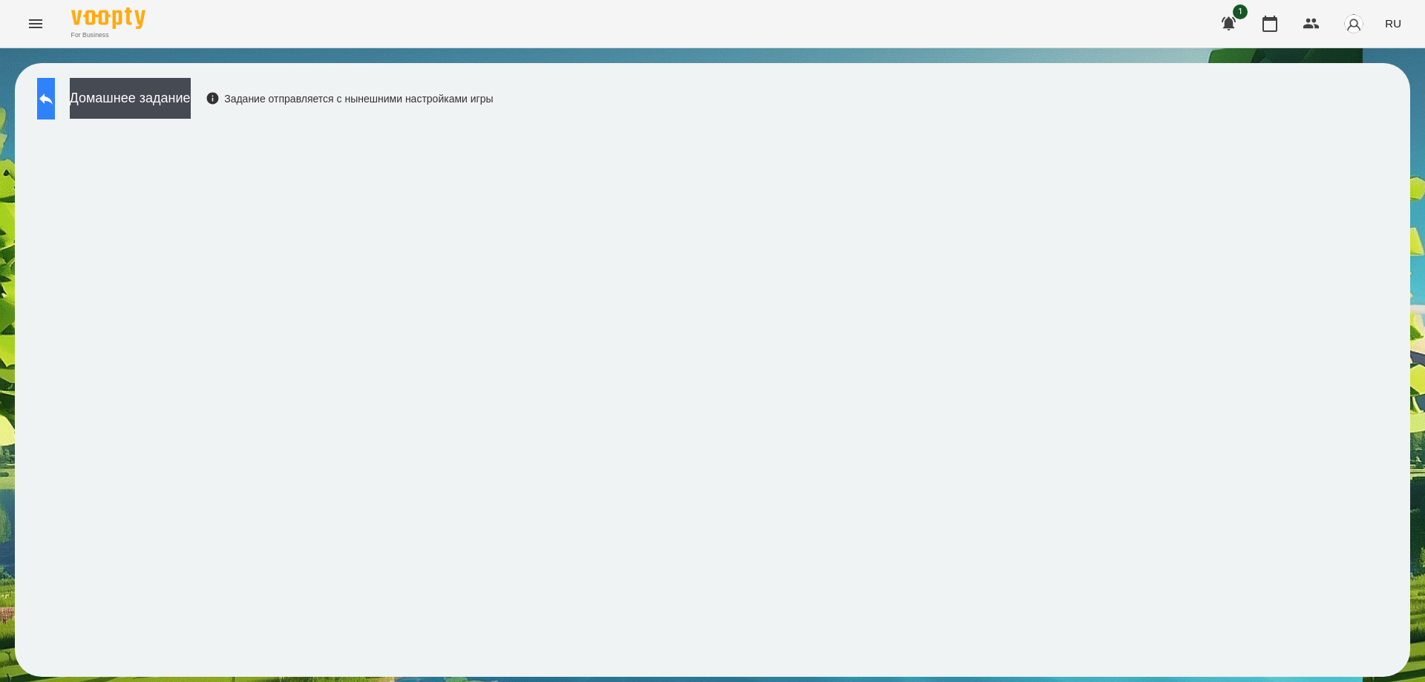
click at [55, 102] on icon at bounding box center [46, 99] width 18 height 18
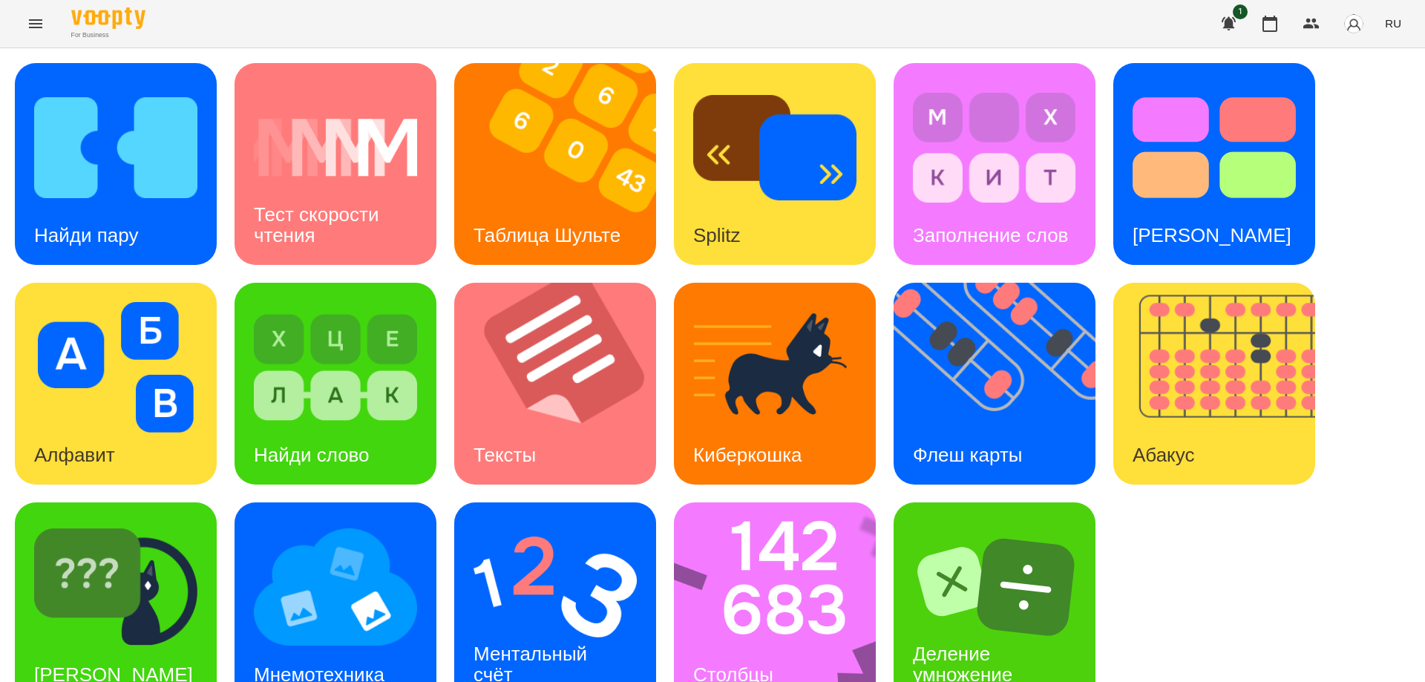
scroll to position [37, 0]
click at [96, 646] on div "[PERSON_NAME]" at bounding box center [113, 675] width 197 height 59
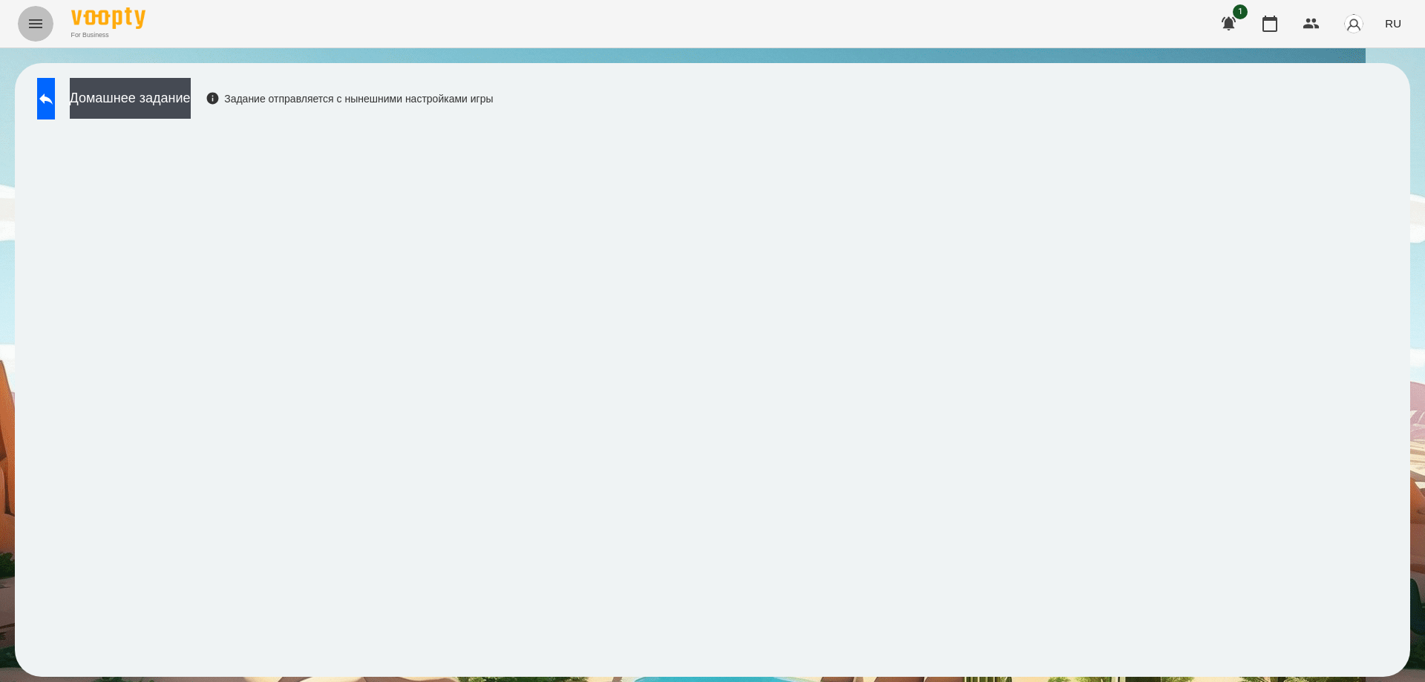
click at [40, 24] on icon "Menu" at bounding box center [36, 24] width 18 height 18
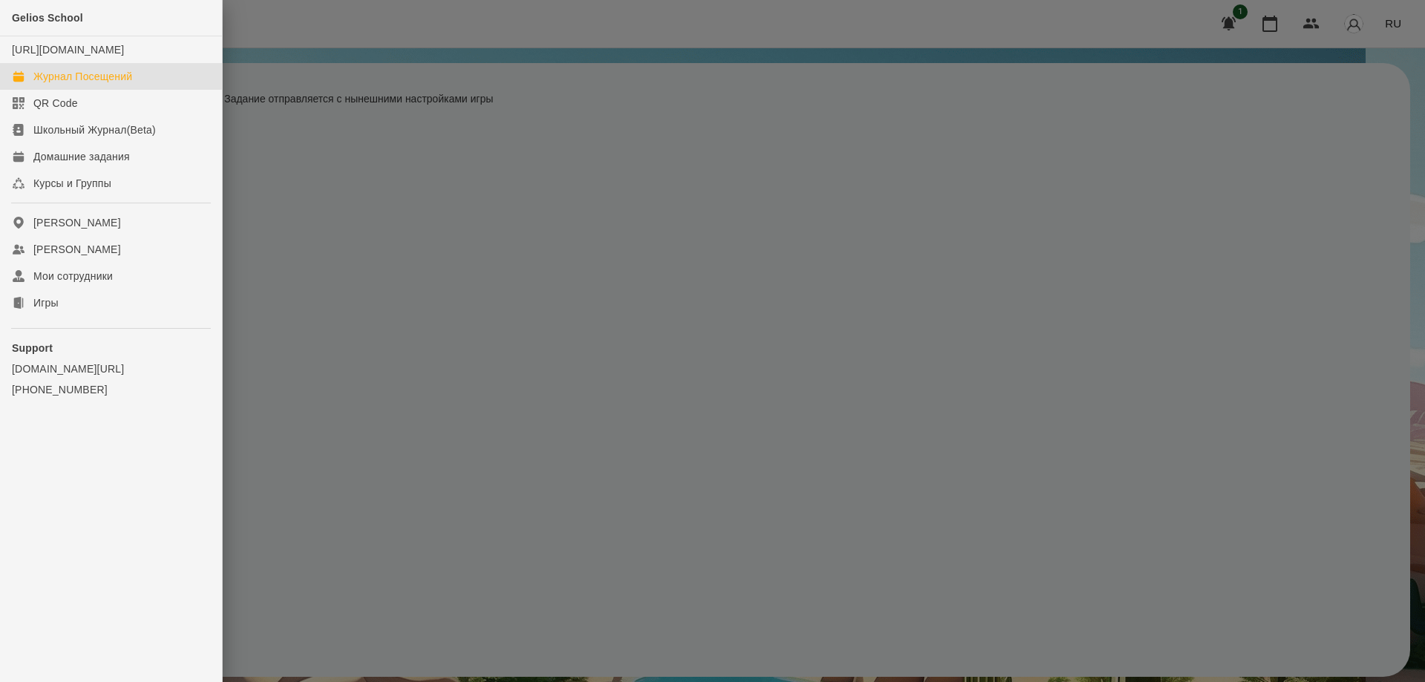
click at [56, 84] on div "Журнал Посещений" at bounding box center [82, 76] width 99 height 15
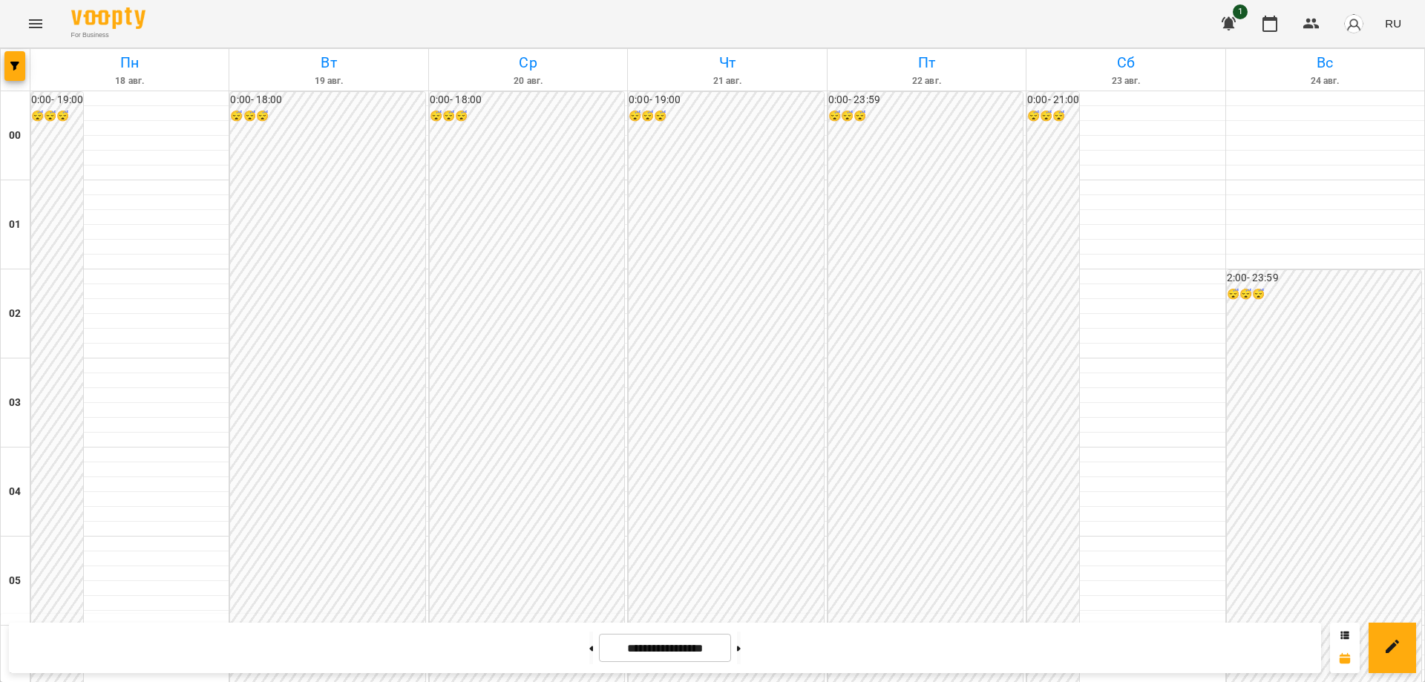
scroll to position [1410, 0]
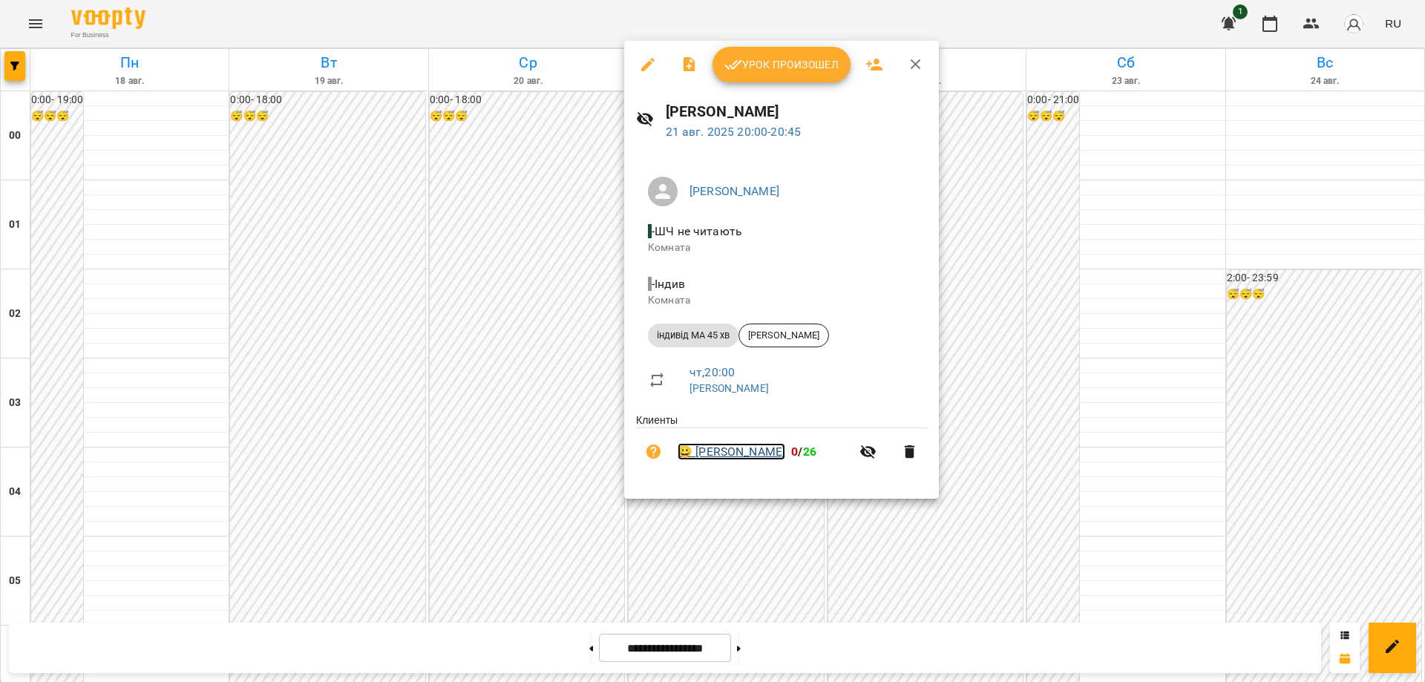
click at [746, 454] on link "😀 [PERSON_NAME]" at bounding box center [731, 452] width 108 height 18
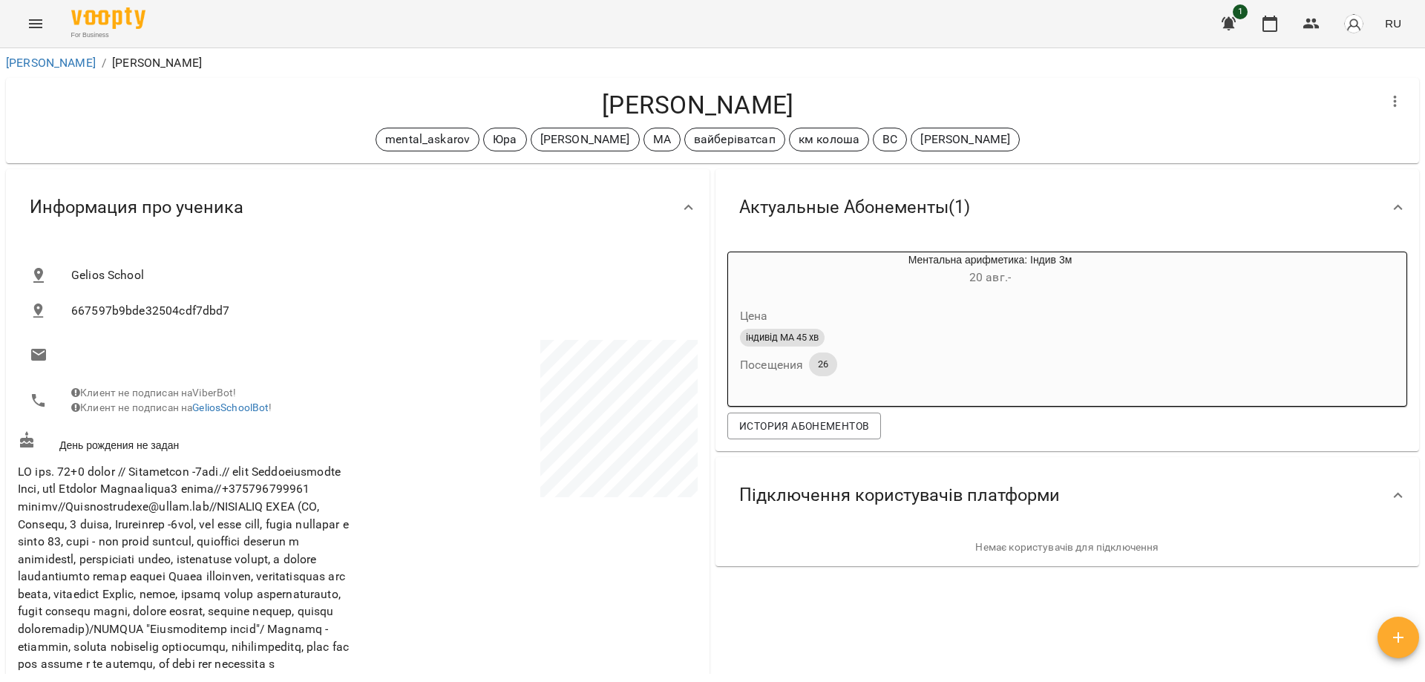
drag, startPoint x: 802, startPoint y: 99, endPoint x: 589, endPoint y: 96, distance: 213.0
click at [589, 96] on h4 "[PERSON_NAME]" at bounding box center [697, 105] width 1359 height 30
copy h4 "[PERSON_NAME]"
click at [36, 16] on icon "Menu" at bounding box center [36, 24] width 18 height 18
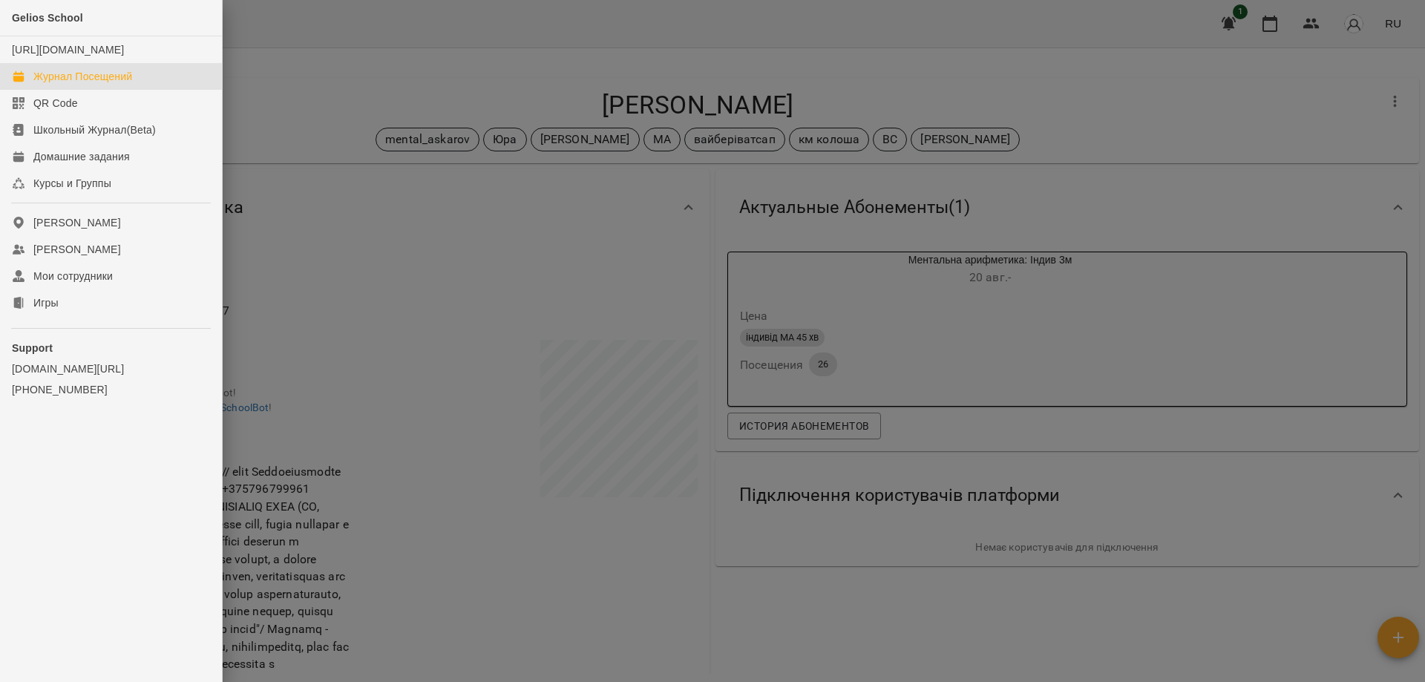
click at [85, 80] on link "Журнал Посещений" at bounding box center [111, 76] width 222 height 27
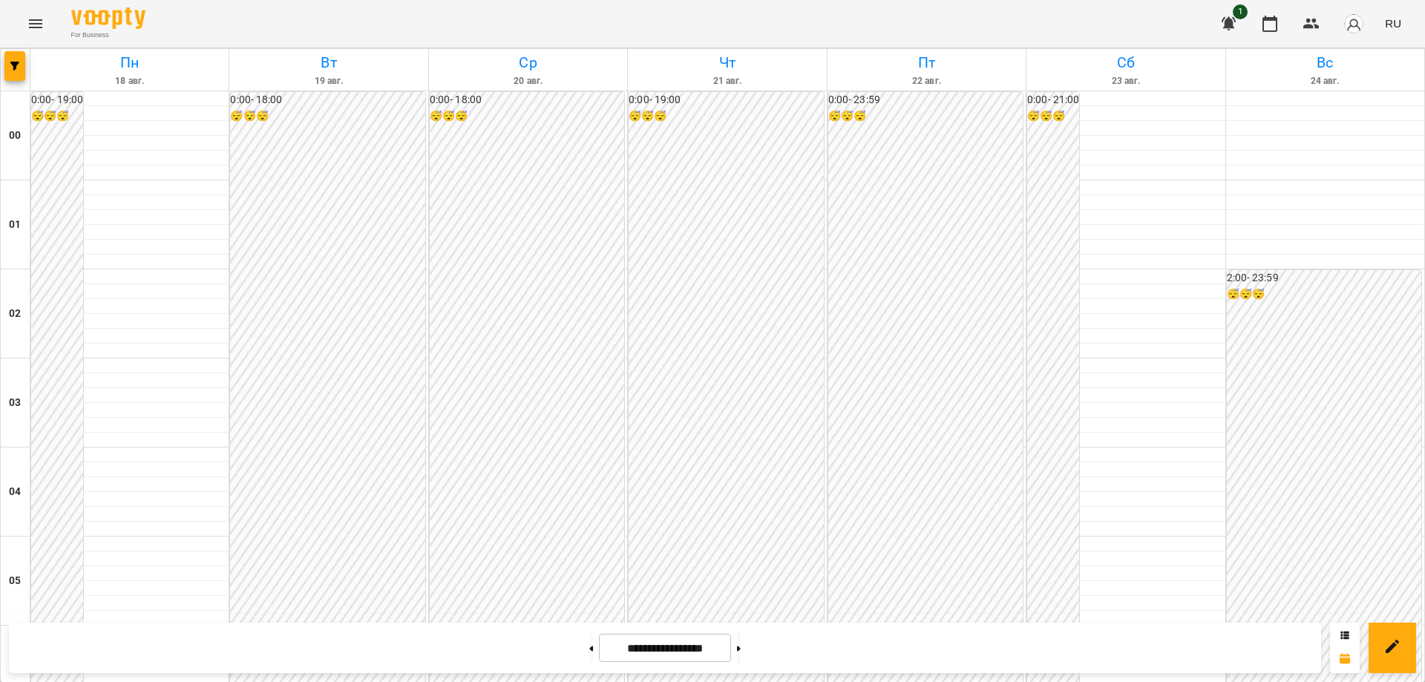
scroll to position [1613, 0]
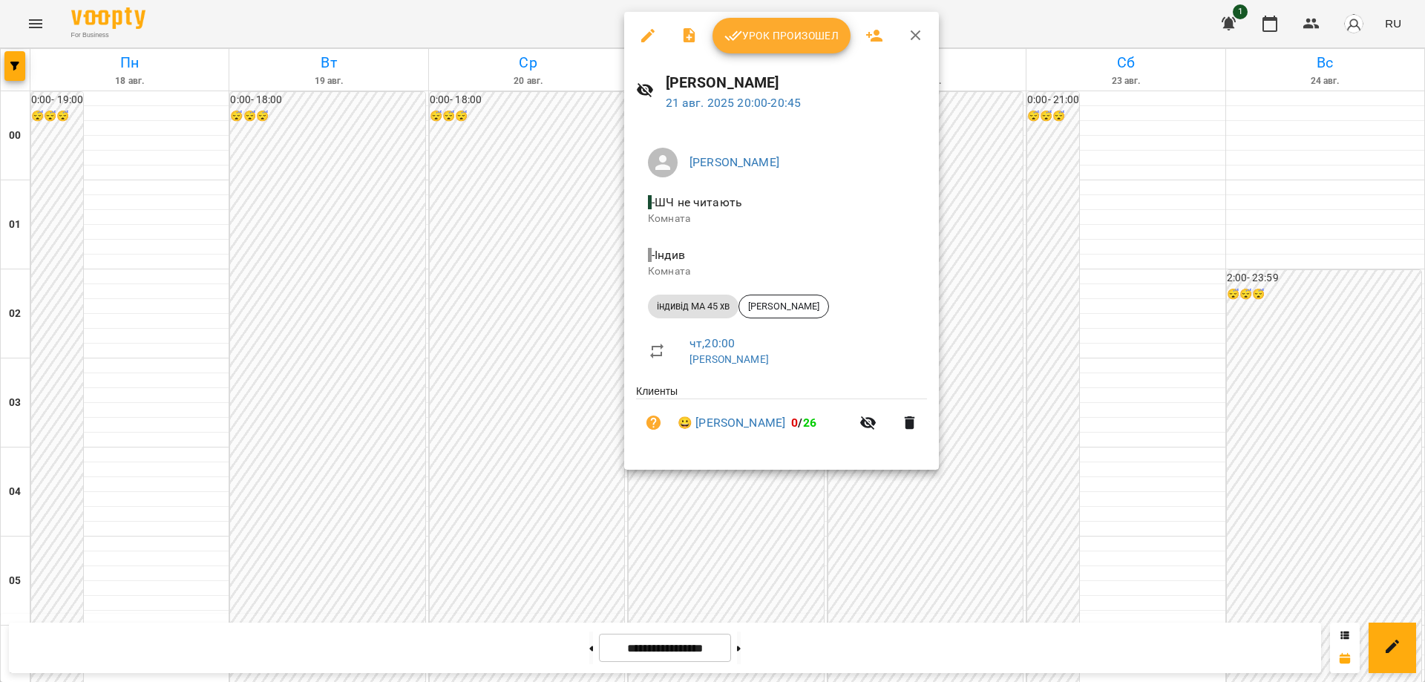
click at [786, 33] on span "Урок произошел" at bounding box center [781, 36] width 114 height 18
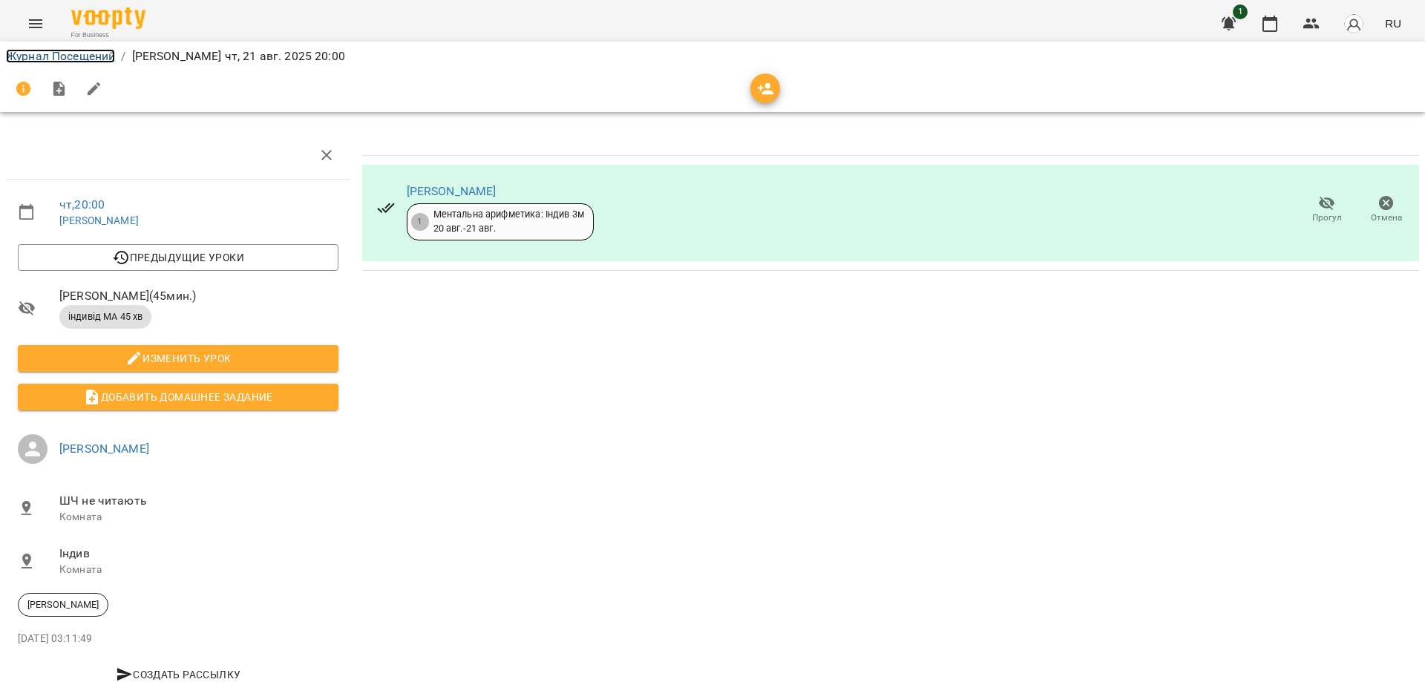
click at [36, 50] on link "Журнал Посещений" at bounding box center [60, 56] width 109 height 14
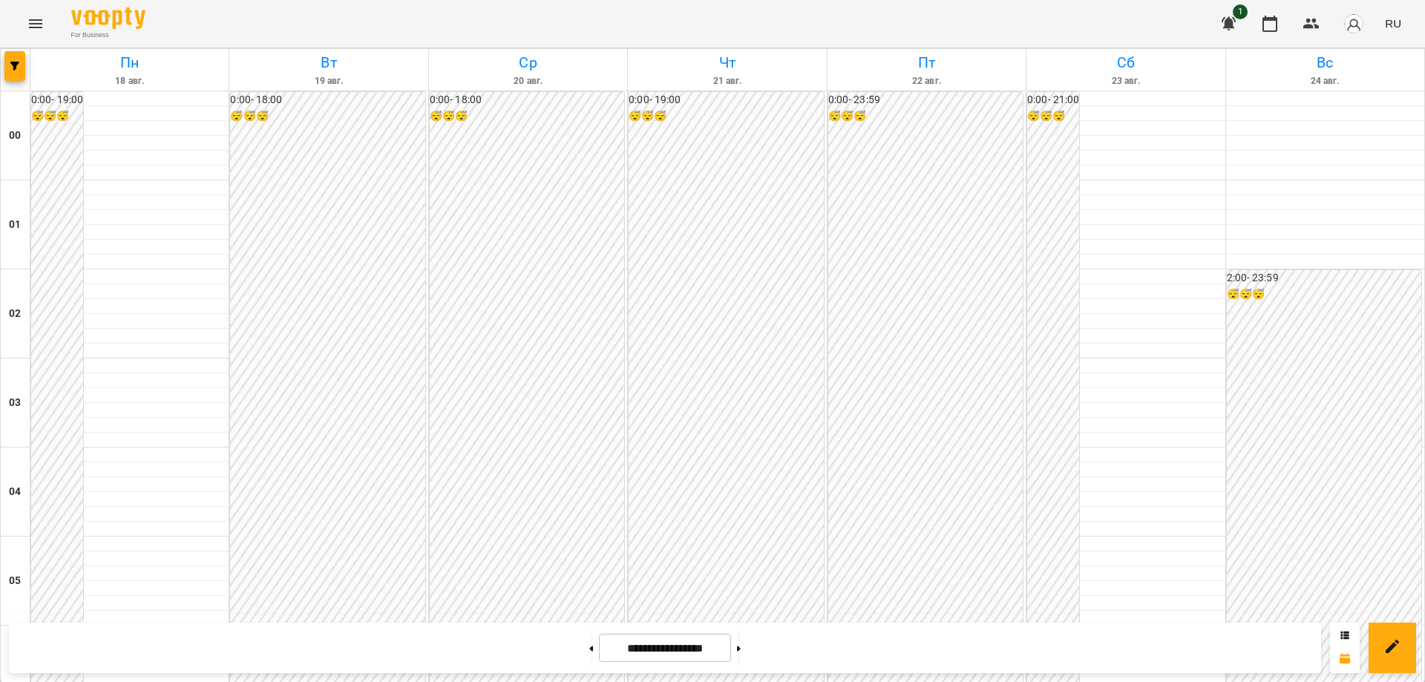
scroll to position [1613, 0]
click at [741, 651] on button at bounding box center [739, 647] width 4 height 33
type input "**********"
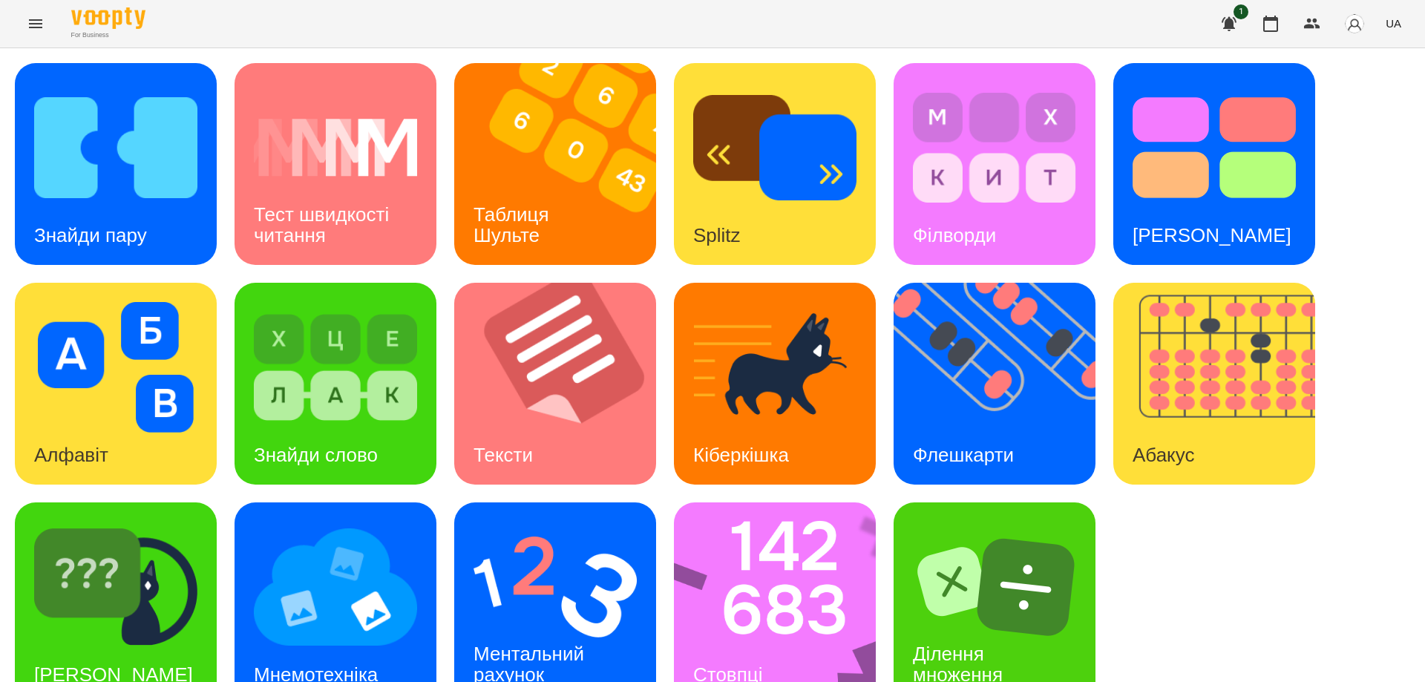
scroll to position [37, 0]
